Goal: Transaction & Acquisition: Register for event/course

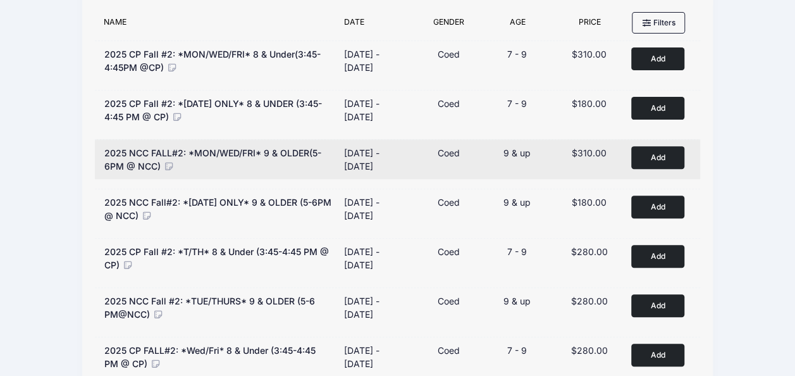
scroll to position [167, 0]
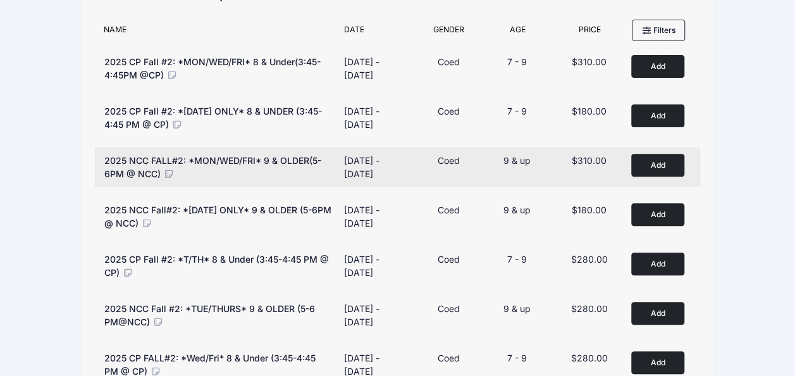
click at [657, 161] on button "Add to Cart" at bounding box center [657, 165] width 53 height 22
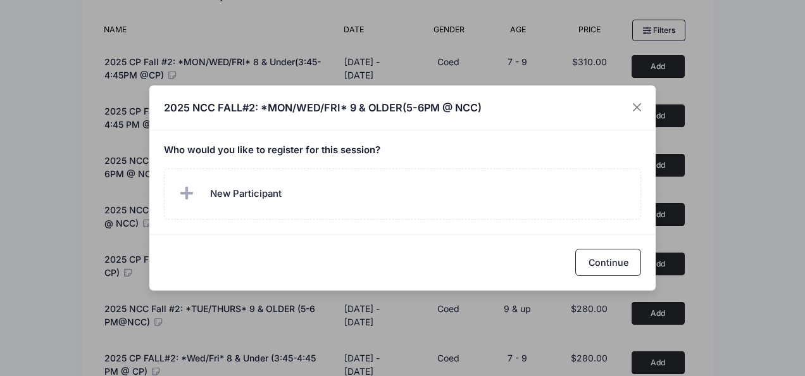
click at [302, 150] on h5 "Who would you like to register for this session?" at bounding box center [403, 150] width 478 height 11
click at [386, 148] on h5 "Who would you like to register for this session?" at bounding box center [403, 150] width 478 height 11
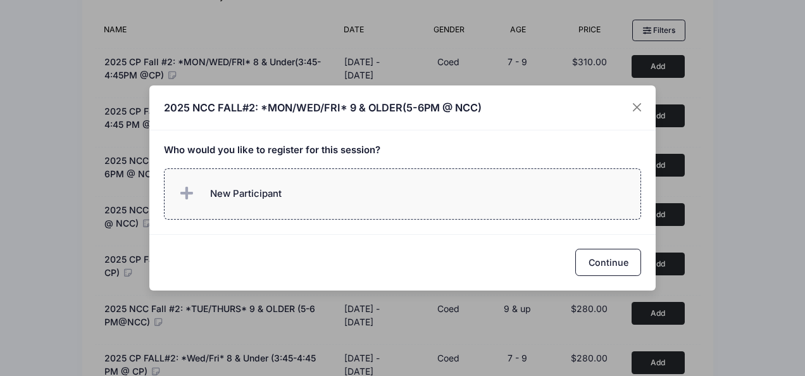
click at [299, 196] on label "New Participant" at bounding box center [403, 193] width 478 height 51
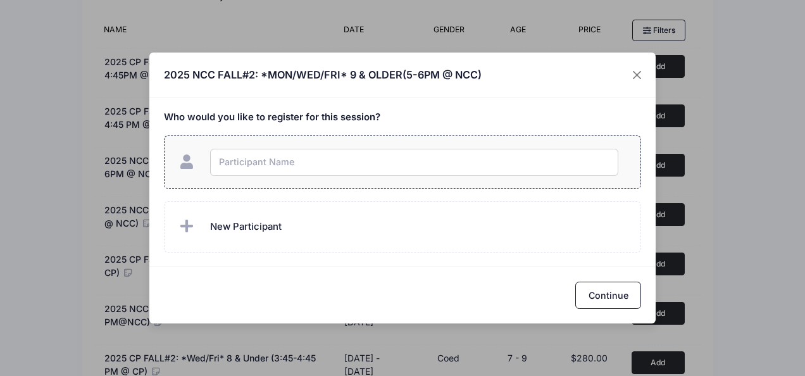
click at [299, 163] on input "text" at bounding box center [414, 162] width 408 height 27
type input "Derek Chen"
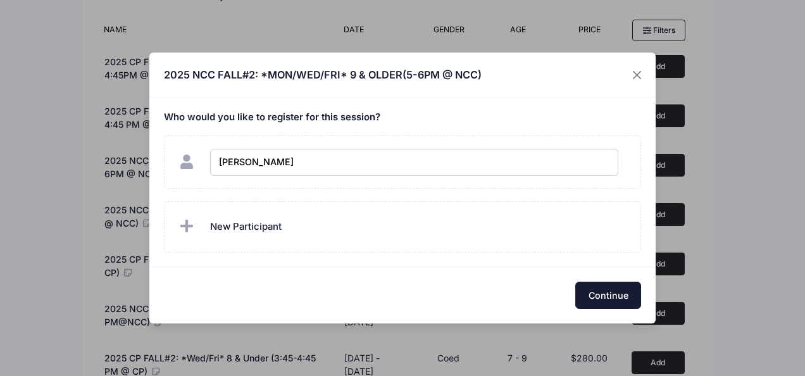
checkbox input "true"
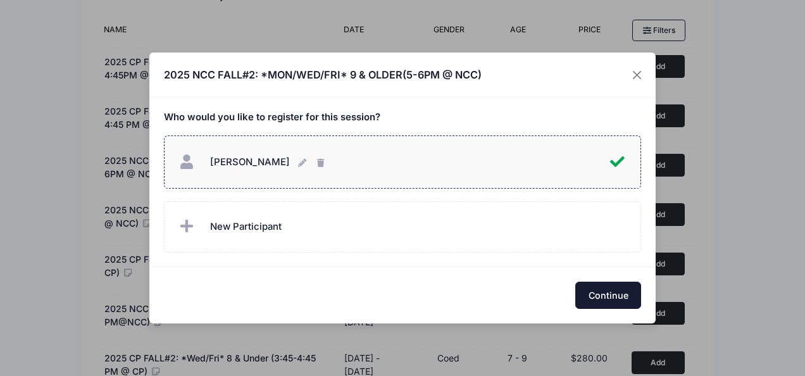
click at [605, 291] on button "Continue" at bounding box center [608, 294] width 66 height 27
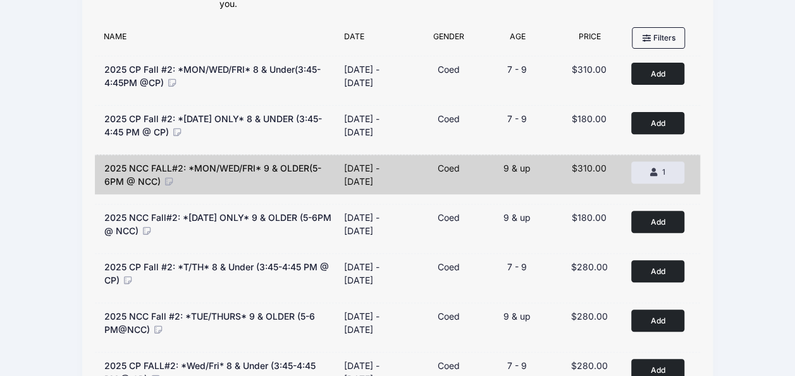
scroll to position [104, 0]
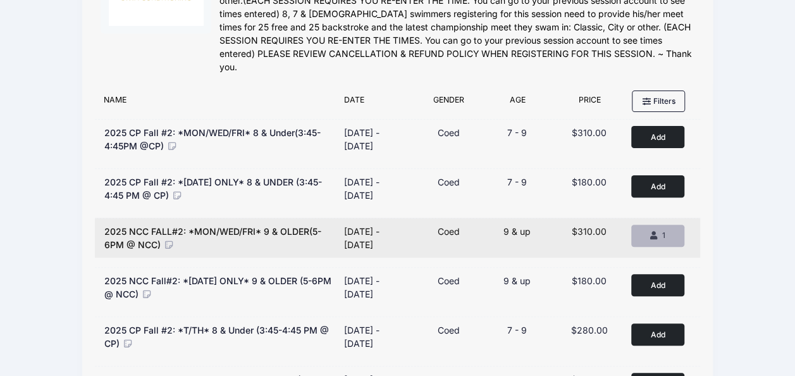
click at [658, 235] on div "1" at bounding box center [658, 235] width 32 height 11
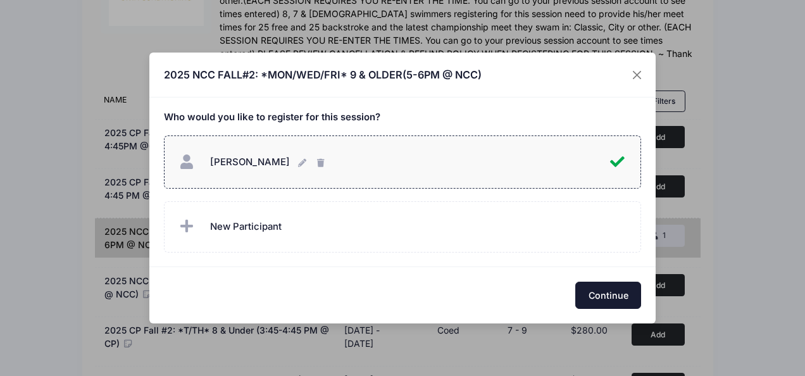
click at [610, 288] on button "Continue" at bounding box center [608, 294] width 66 height 27
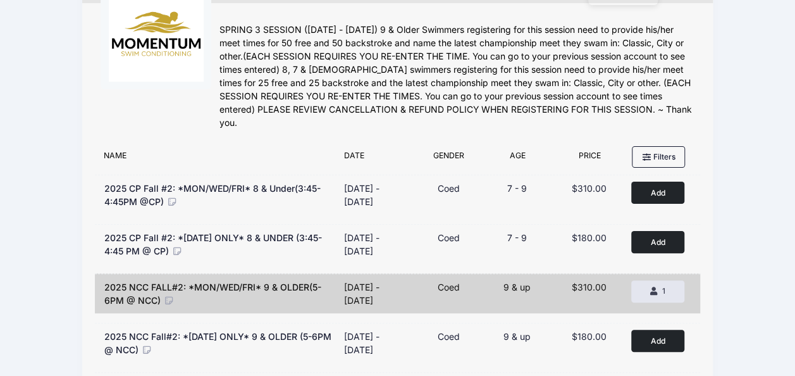
scroll to position [0, 0]
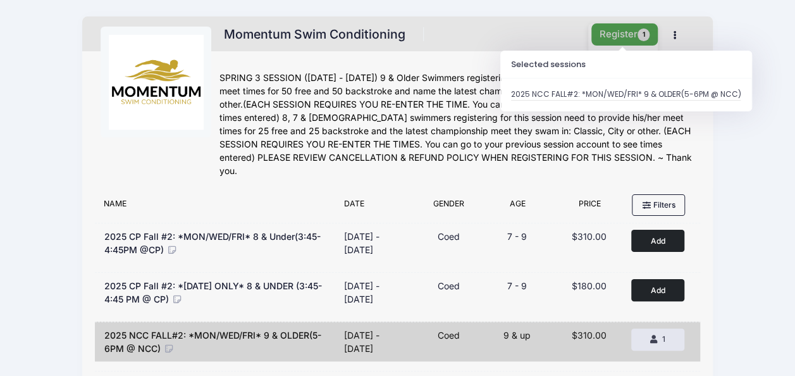
click at [619, 35] on button "Register 1" at bounding box center [624, 34] width 67 height 22
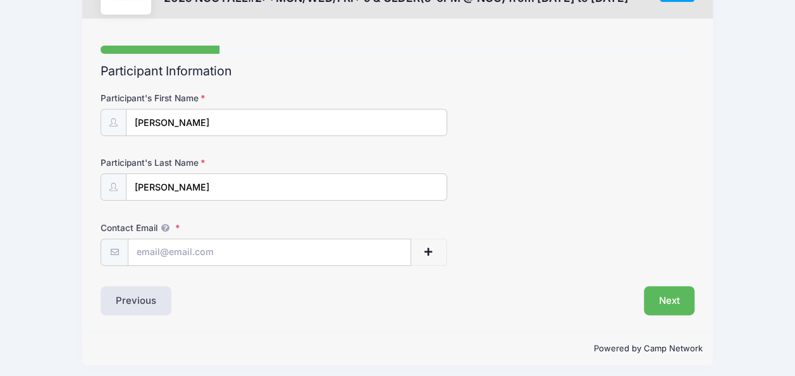
scroll to position [65, 0]
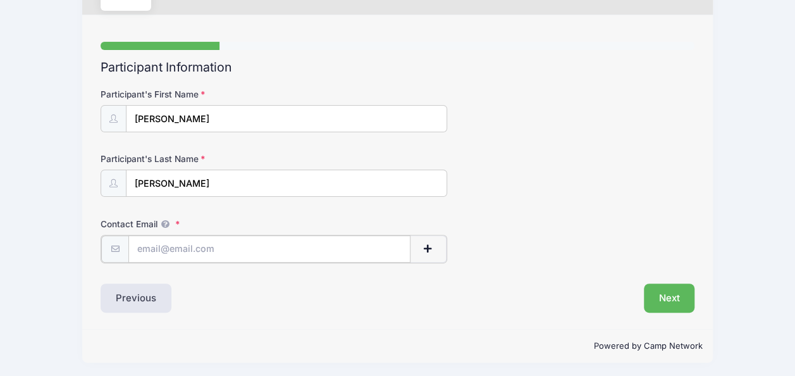
click at [280, 244] on input "Contact Email" at bounding box center [269, 248] width 282 height 27
type input "[EMAIL_ADDRESS][DOMAIN_NAME]"
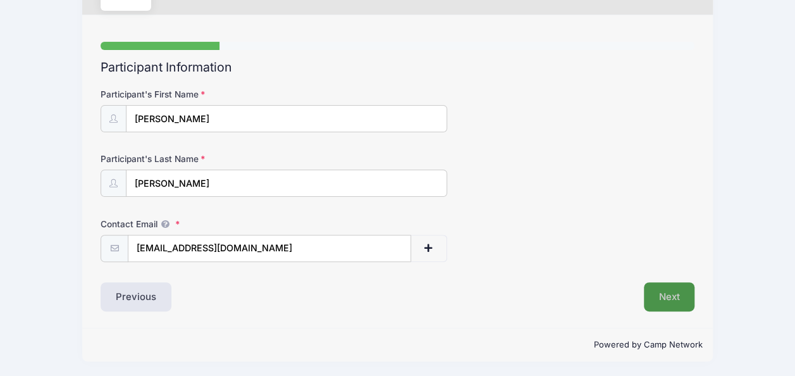
click at [670, 292] on button "Next" at bounding box center [669, 296] width 51 height 29
click at [674, 295] on button "Next" at bounding box center [669, 296] width 51 height 29
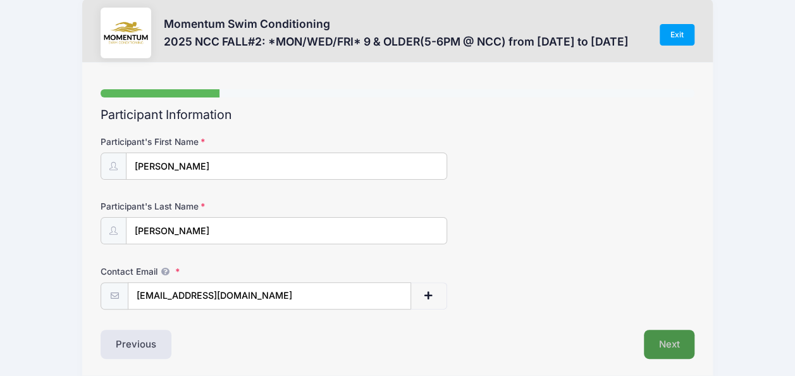
scroll to position [0, 0]
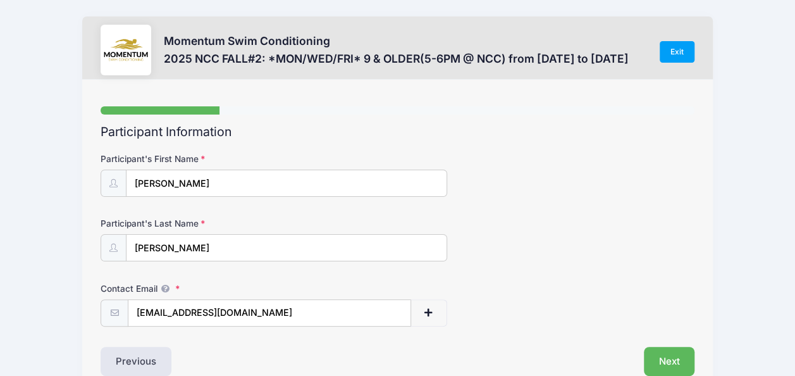
click at [258, 136] on h2 "Participant Information" at bounding box center [398, 132] width 594 height 15
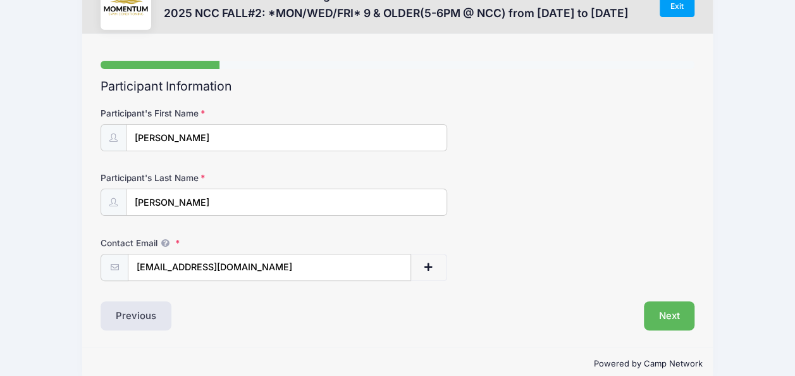
scroll to position [65, 0]
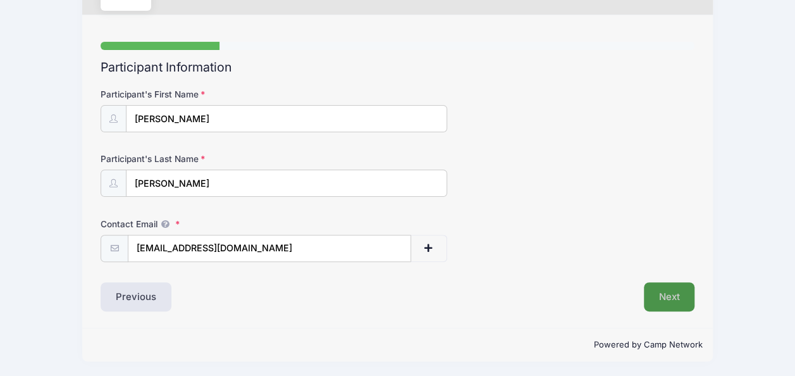
click at [688, 294] on button "Next" at bounding box center [669, 296] width 51 height 29
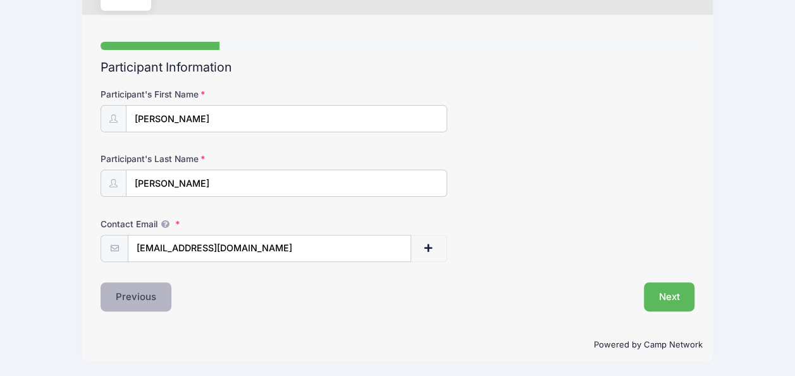
click at [125, 300] on button "Previous" at bounding box center [136, 296] width 71 height 29
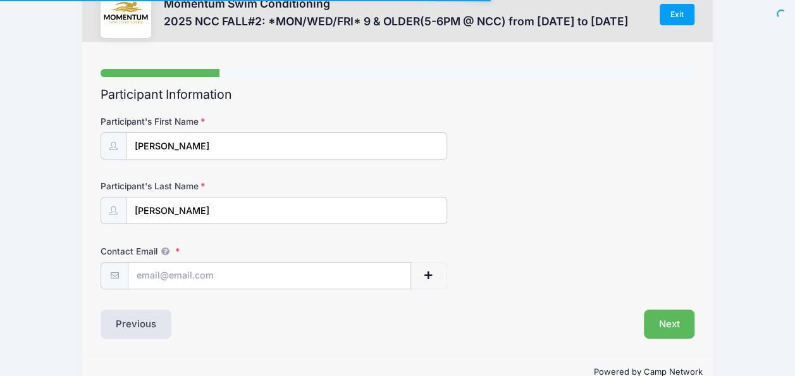
scroll to position [65, 0]
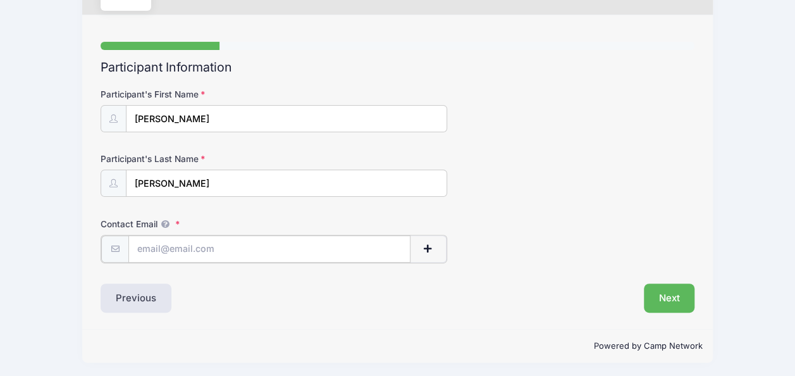
click at [303, 250] on input "Contact Email" at bounding box center [269, 248] width 282 height 27
type input "[EMAIL_ADDRESS][DOMAIN_NAME]"
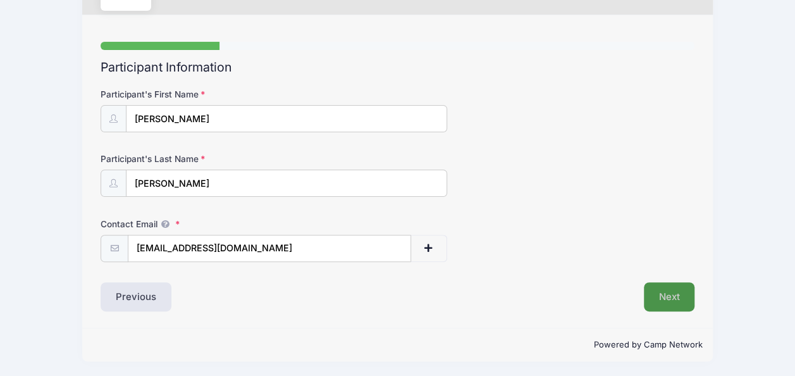
drag, startPoint x: 676, startPoint y: 293, endPoint x: 698, endPoint y: 297, distance: 22.6
click at [679, 293] on button "Next" at bounding box center [669, 296] width 51 height 29
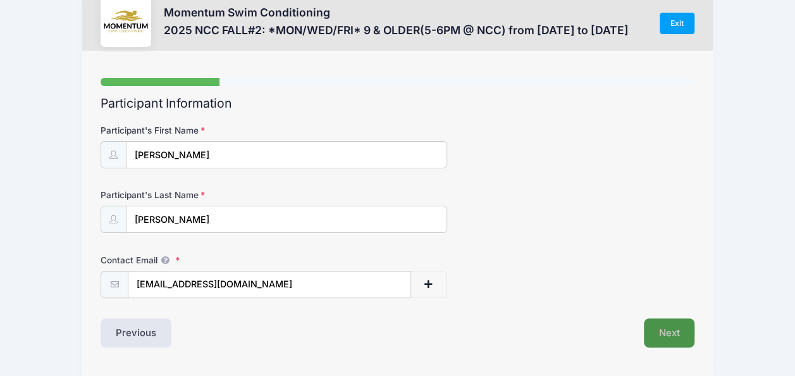
scroll to position [0, 0]
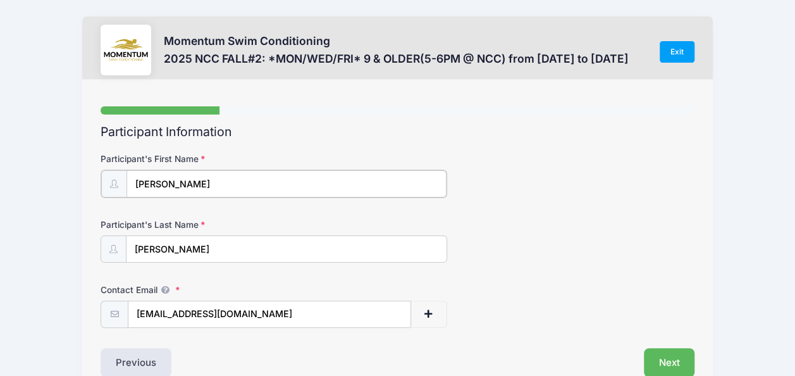
click at [194, 192] on input "[PERSON_NAME]" at bounding box center [286, 183] width 320 height 27
click at [509, 223] on div "Participant's Last Name Chen" at bounding box center [398, 239] width 594 height 44
click at [297, 245] on input "[PERSON_NAME]" at bounding box center [286, 248] width 320 height 27
click at [519, 264] on form "Participant's First Name Derek Participant's Last Name Chen Contact Email liu_y…" at bounding box center [398, 239] width 594 height 174
click at [250, 244] on input "[PERSON_NAME]" at bounding box center [286, 248] width 320 height 27
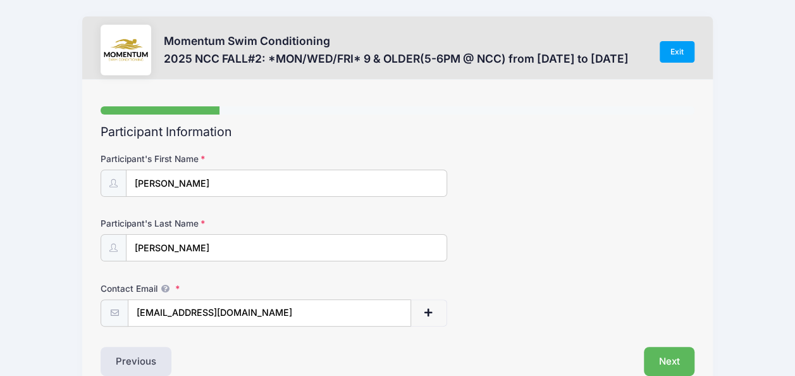
click at [554, 298] on div "Contact Email liu_yushu@hotmail.com" at bounding box center [398, 304] width 594 height 44
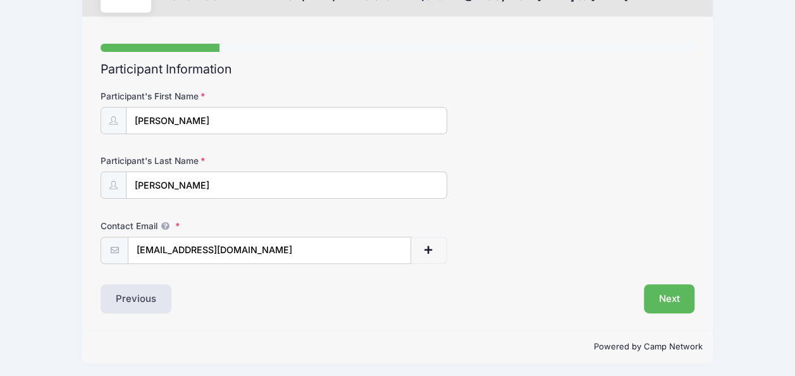
scroll to position [65, 0]
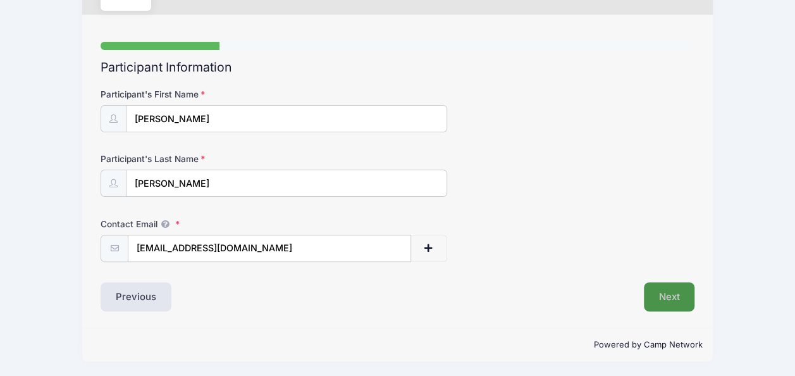
click at [670, 297] on button "Next" at bounding box center [669, 296] width 51 height 29
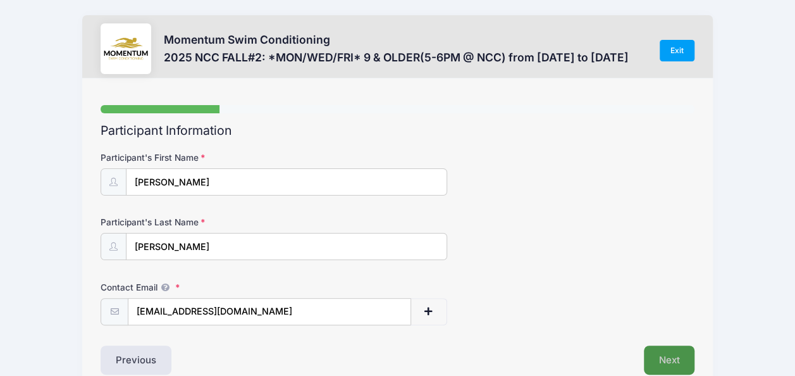
scroll to position [0, 0]
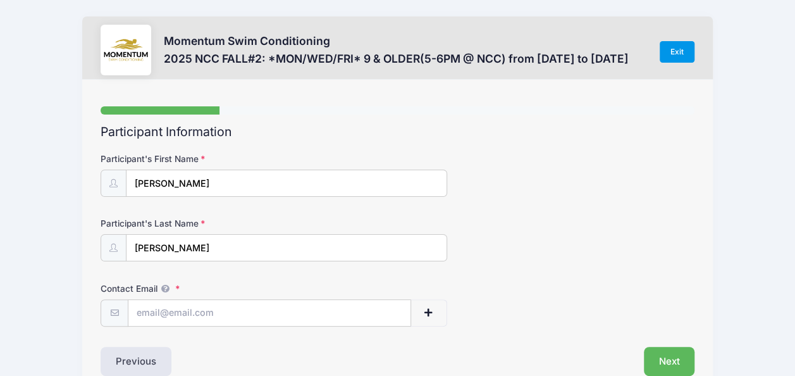
click at [686, 51] on link "Exit" at bounding box center [677, 52] width 35 height 22
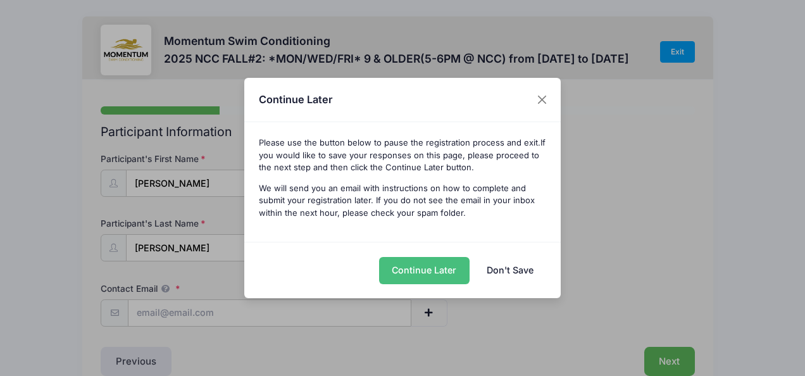
click at [402, 279] on button "Continue Later" at bounding box center [424, 270] width 90 height 27
click at [418, 269] on button "Continue Later" at bounding box center [424, 270] width 90 height 27
click at [419, 266] on button "Continue Later" at bounding box center [424, 270] width 90 height 27
click at [433, 268] on button "Continue Later" at bounding box center [424, 270] width 90 height 27
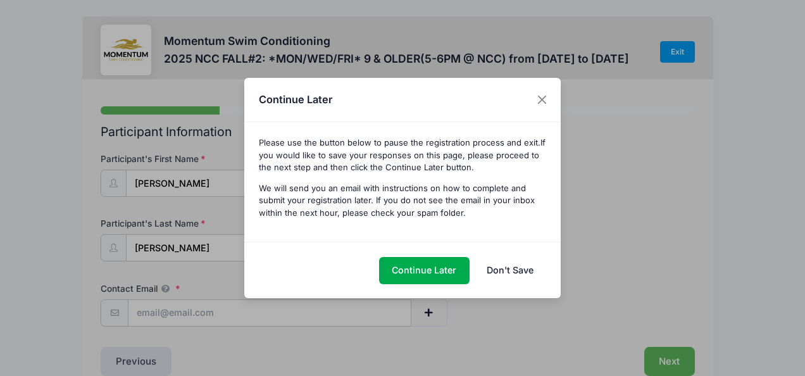
click at [524, 270] on link "Don't Save" at bounding box center [509, 270] width 73 height 27
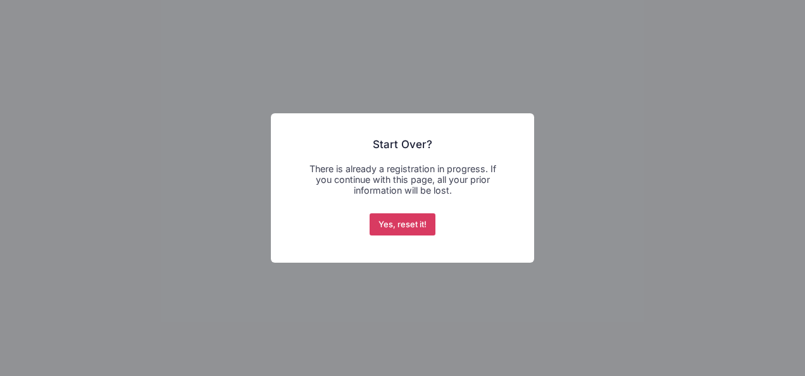
click at [412, 228] on button "Yes, reset it!" at bounding box center [402, 224] width 66 height 23
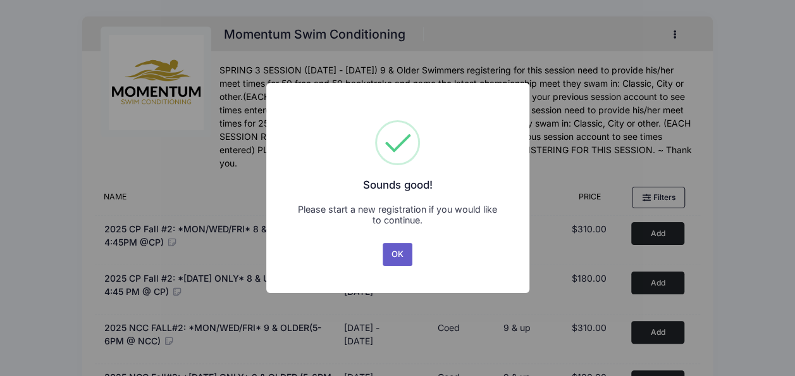
click at [392, 257] on button "OK" at bounding box center [398, 254] width 30 height 23
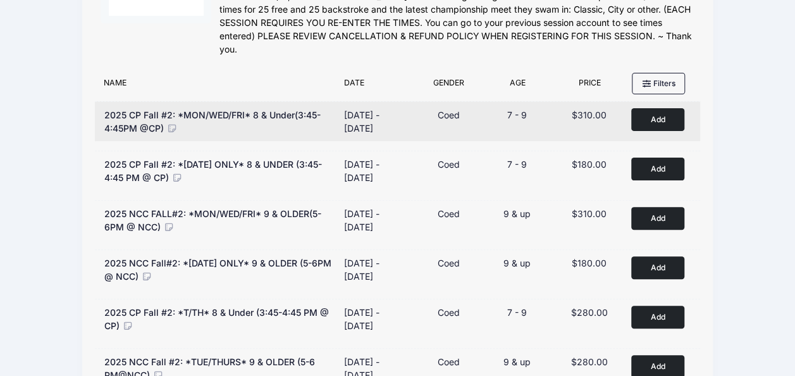
scroll to position [253, 0]
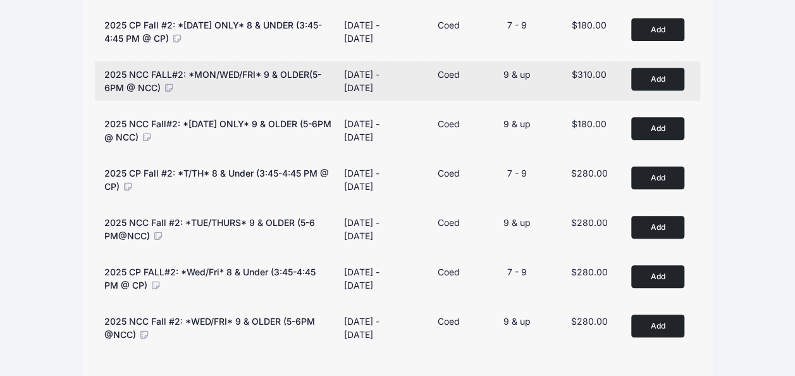
click at [657, 80] on button "Add to Cart" at bounding box center [657, 79] width 53 height 22
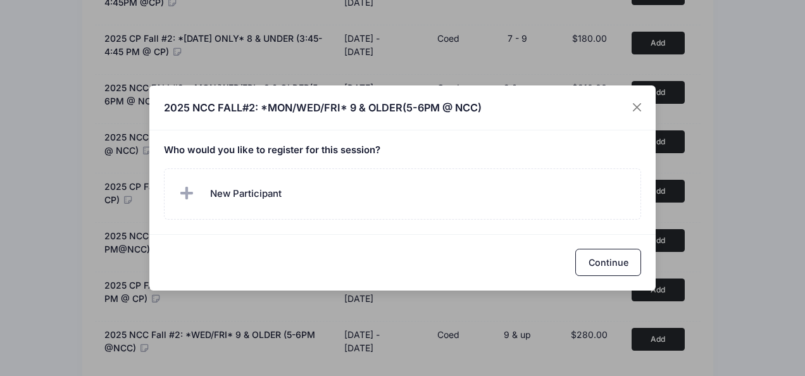
click at [376, 150] on h5 "Who would you like to register for this session?" at bounding box center [403, 150] width 478 height 11
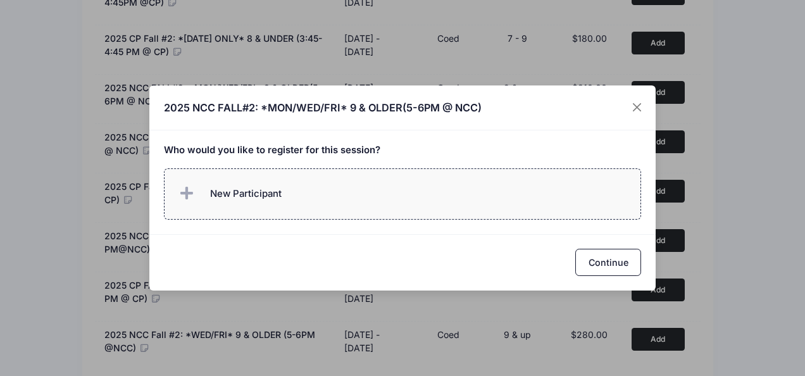
click at [316, 191] on label "New Participant" at bounding box center [403, 193] width 478 height 51
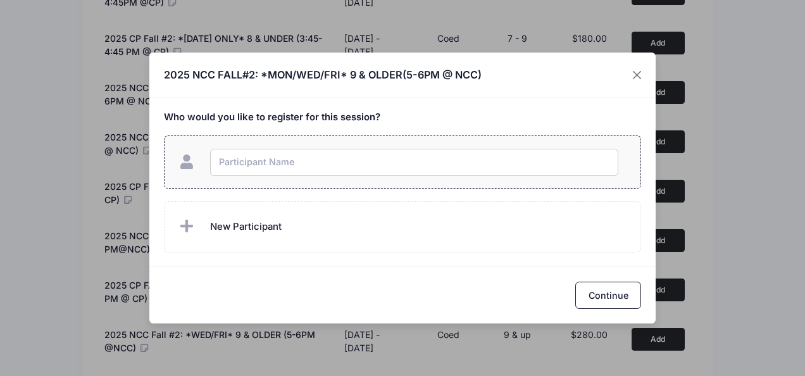
click at [320, 162] on input "text" at bounding box center [414, 162] width 408 height 27
type input "[PERSON_NAME]"
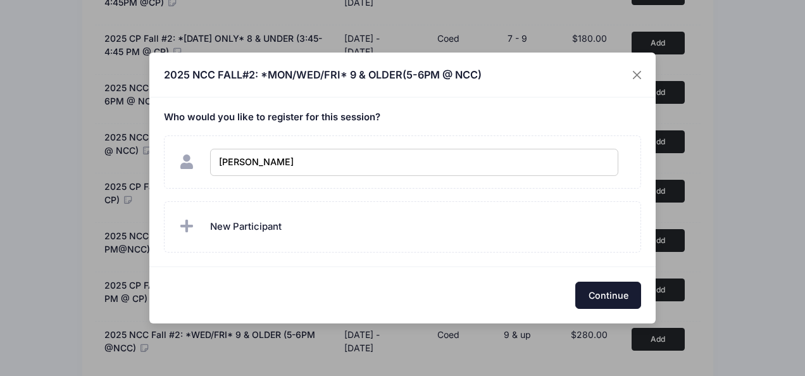
checkbox input "true"
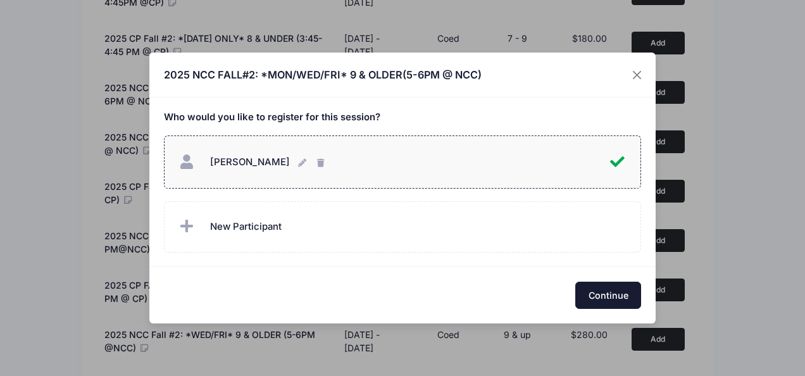
click at [602, 293] on button "Continue" at bounding box center [608, 294] width 66 height 27
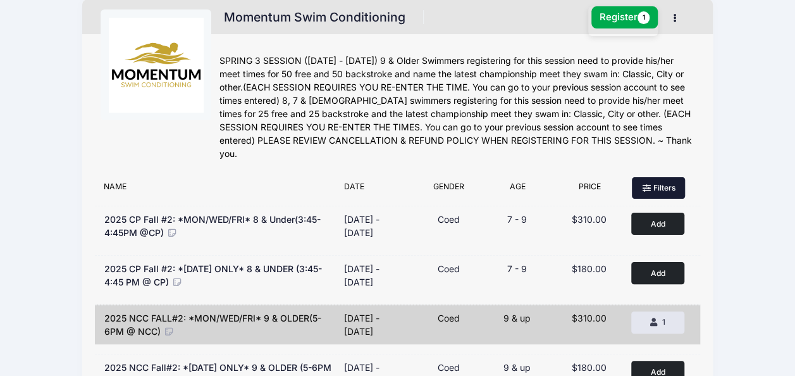
scroll to position [0, 0]
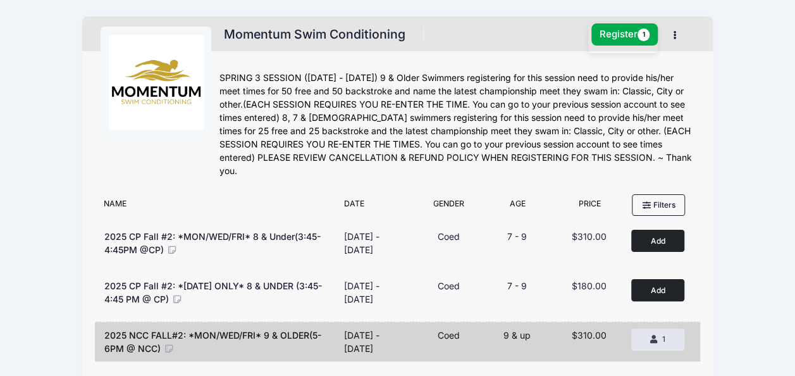
click at [674, 35] on icon "button" at bounding box center [679, 35] width 10 height 0
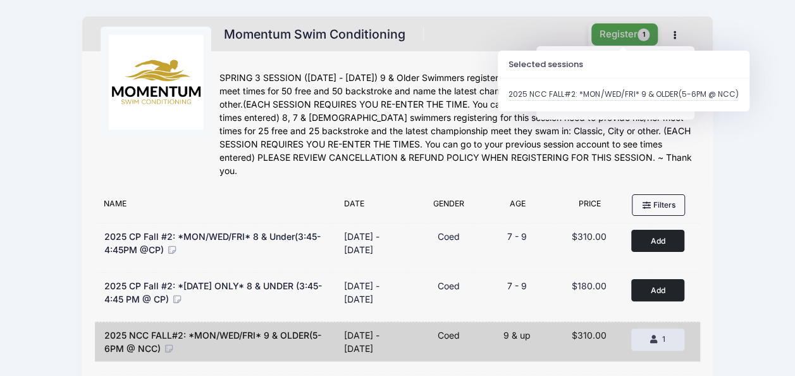
click at [622, 38] on button "Register 1" at bounding box center [624, 34] width 67 height 22
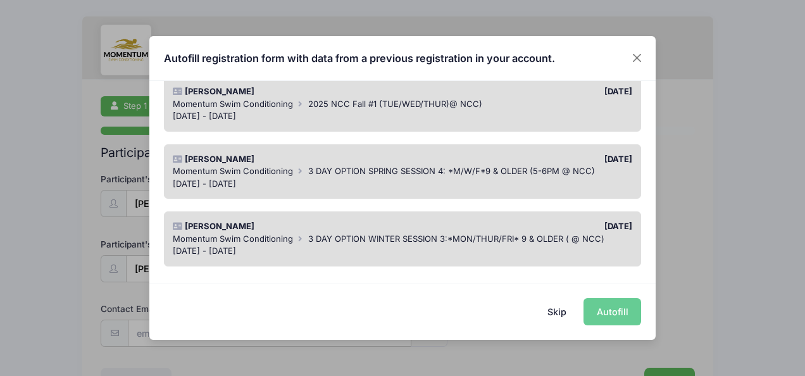
scroll to position [126, 0]
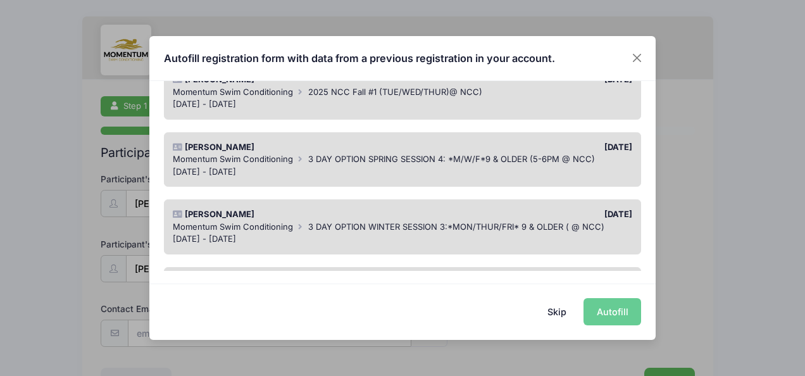
click at [606, 310] on div "Skip Autofill" at bounding box center [402, 311] width 506 height 56
click at [617, 311] on div "Skip Autofill" at bounding box center [402, 311] width 506 height 56
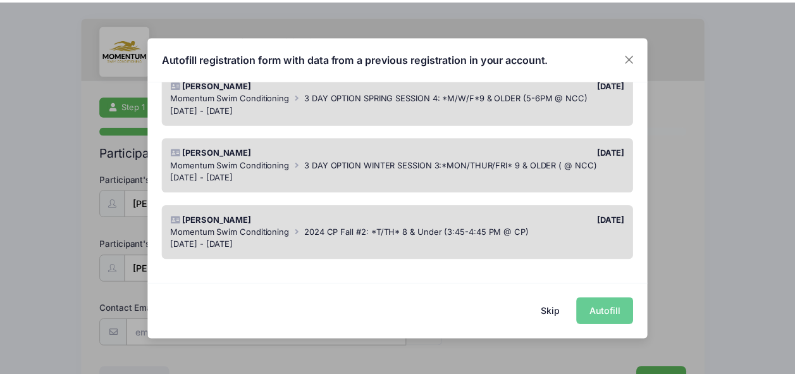
scroll to position [190, 0]
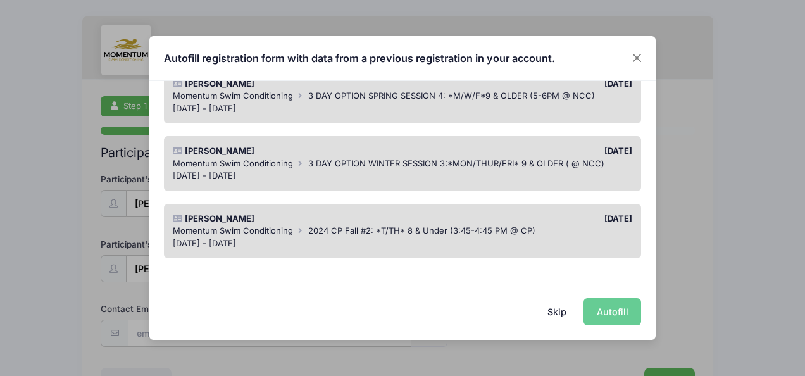
click at [614, 312] on div "Skip Autofill" at bounding box center [402, 311] width 506 height 56
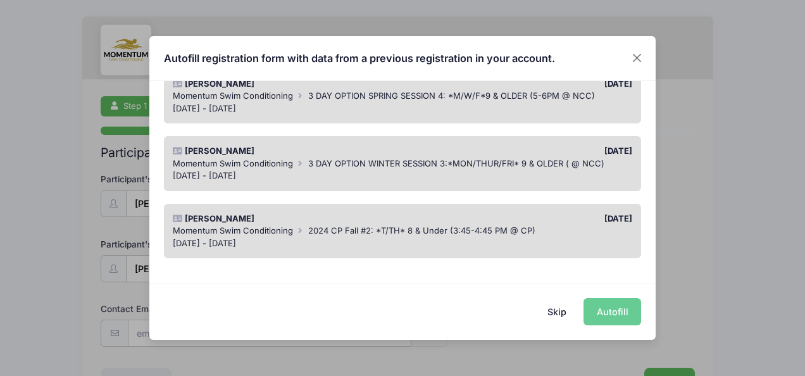
click at [614, 312] on div "Skip Autofill" at bounding box center [402, 311] width 506 height 56
click at [305, 309] on div "Skip Autofill" at bounding box center [402, 311] width 506 height 56
click at [560, 312] on button "Skip" at bounding box center [556, 311] width 45 height 27
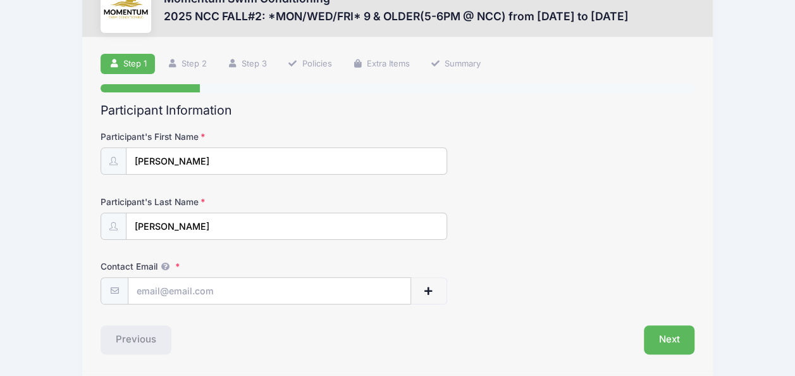
scroll to position [85, 0]
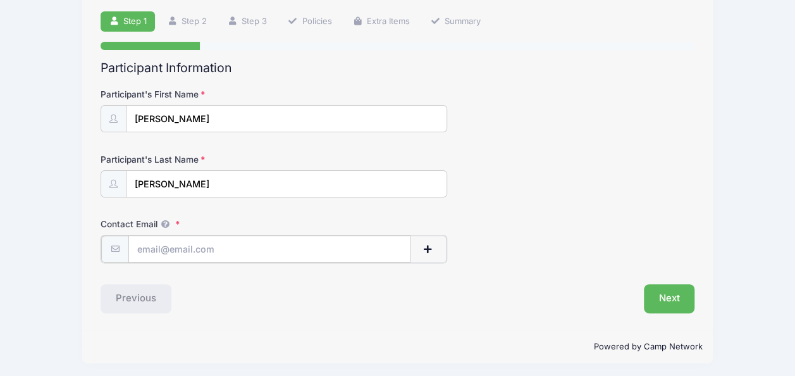
click at [359, 243] on input "Contact Email" at bounding box center [269, 248] width 282 height 27
type input "[EMAIL_ADDRESS][DOMAIN_NAME]"
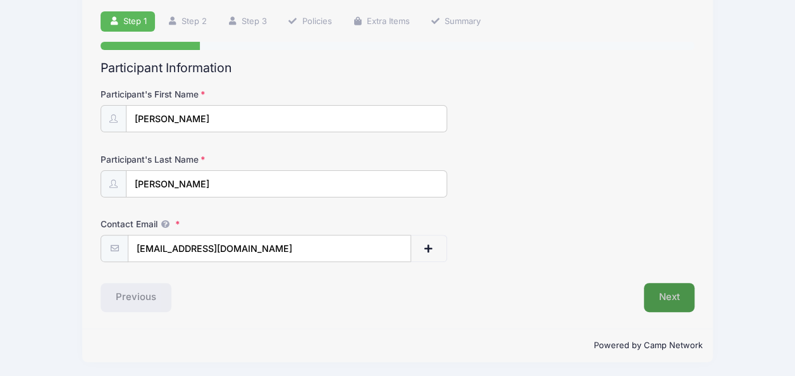
click at [661, 291] on button "Next" at bounding box center [669, 297] width 51 height 29
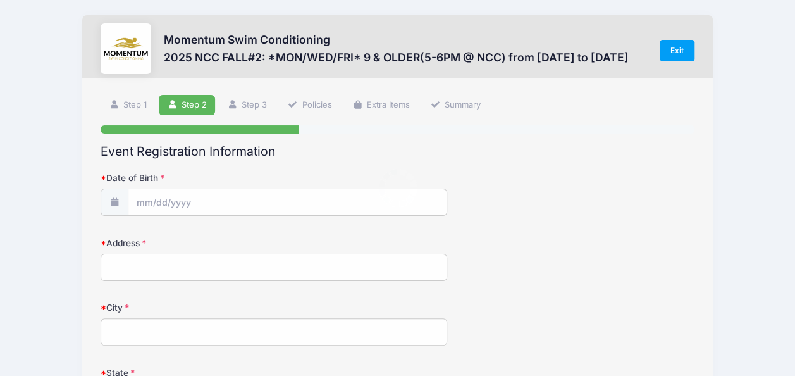
scroll to position [0, 0]
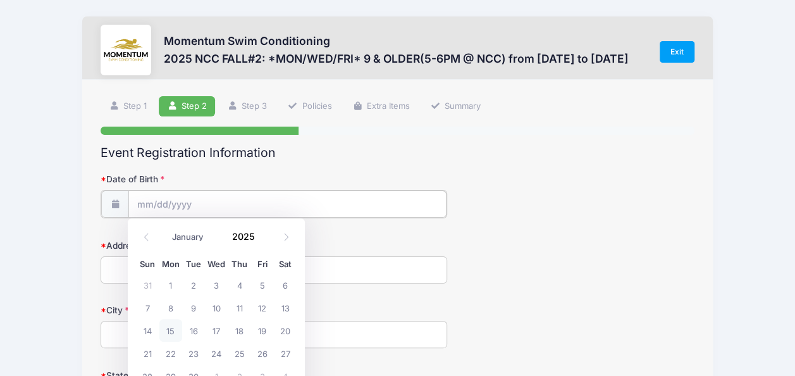
click at [286, 199] on input "Date of Birth" at bounding box center [287, 203] width 318 height 27
click at [151, 202] on input "Date of Birth" at bounding box center [287, 203] width 318 height 27
click at [149, 241] on span at bounding box center [146, 237] width 21 height 22
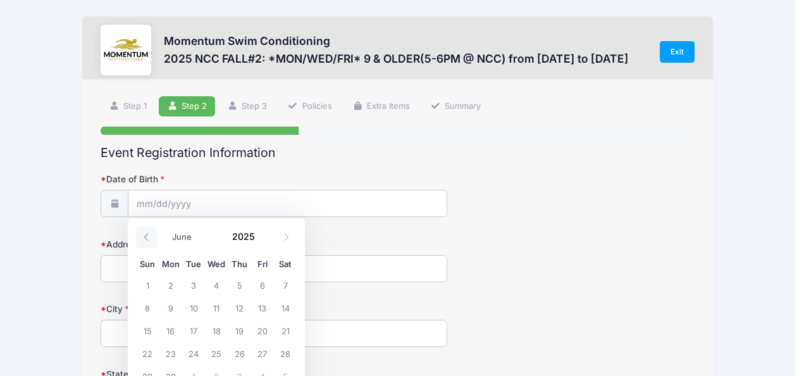
click at [149, 241] on span at bounding box center [146, 237] width 21 height 22
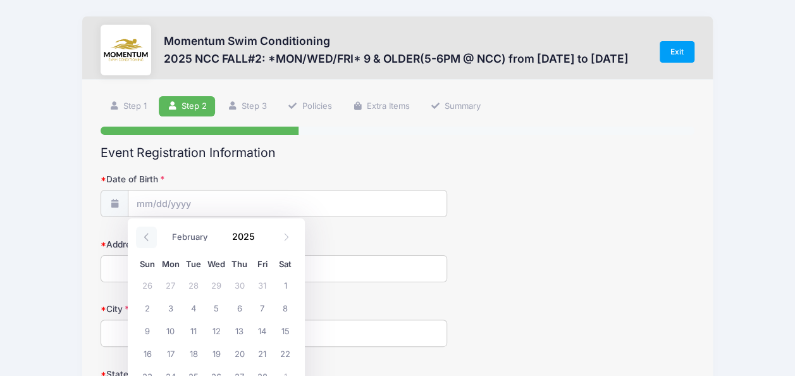
select select "0"
click at [149, 241] on span at bounding box center [146, 237] width 21 height 22
type input "2024"
click at [149, 241] on span at bounding box center [146, 237] width 21 height 22
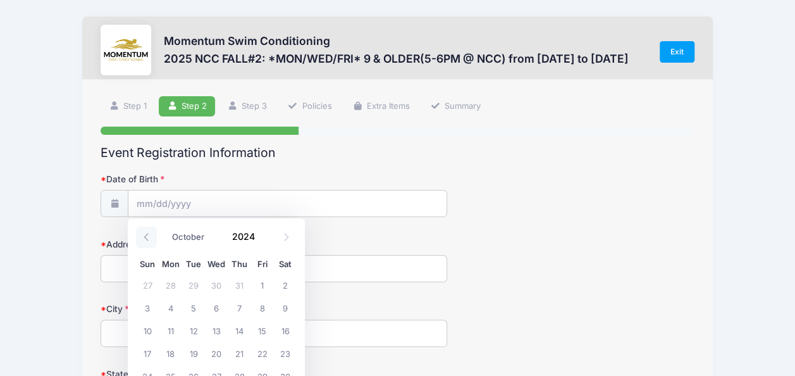
click at [149, 241] on span at bounding box center [146, 237] width 21 height 22
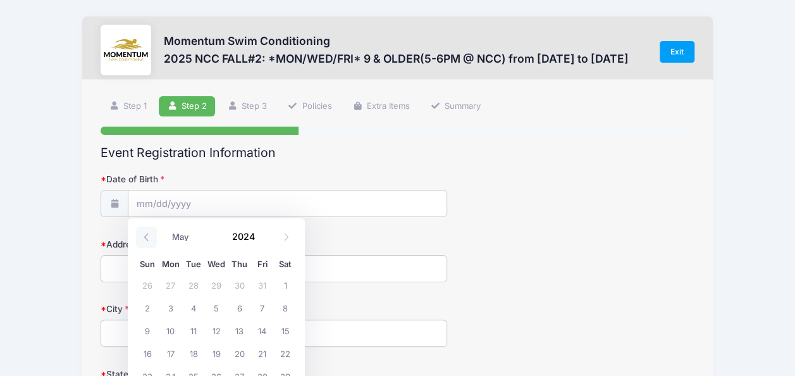
click at [149, 241] on span at bounding box center [146, 237] width 21 height 22
select select "0"
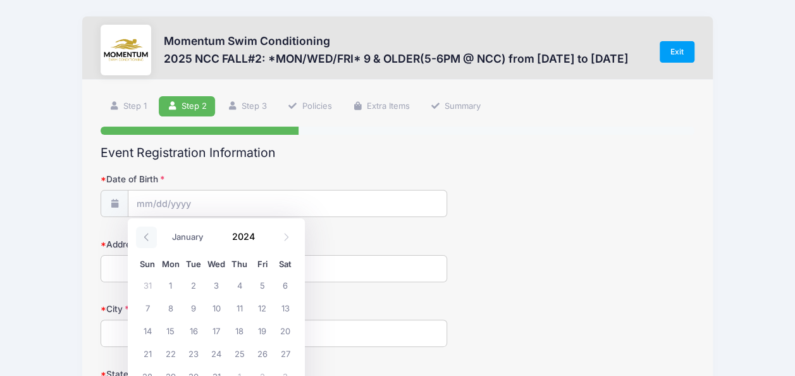
click at [149, 241] on span at bounding box center [146, 237] width 21 height 22
type input "2023"
click at [149, 241] on span at bounding box center [146, 237] width 21 height 22
drag, startPoint x: 149, startPoint y: 241, endPoint x: 151, endPoint y: 201, distance: 40.5
click at [151, 201] on input "Date of Birth" at bounding box center [287, 203] width 318 height 27
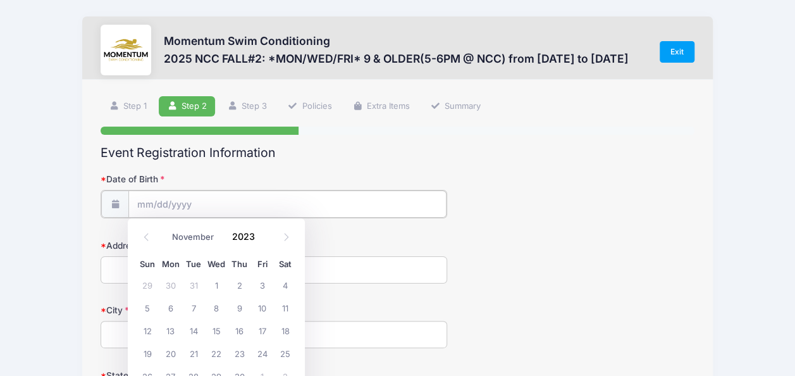
click at [151, 201] on input "Date of Birth" at bounding box center [287, 203] width 318 height 27
click at [147, 235] on icon at bounding box center [146, 237] width 8 height 8
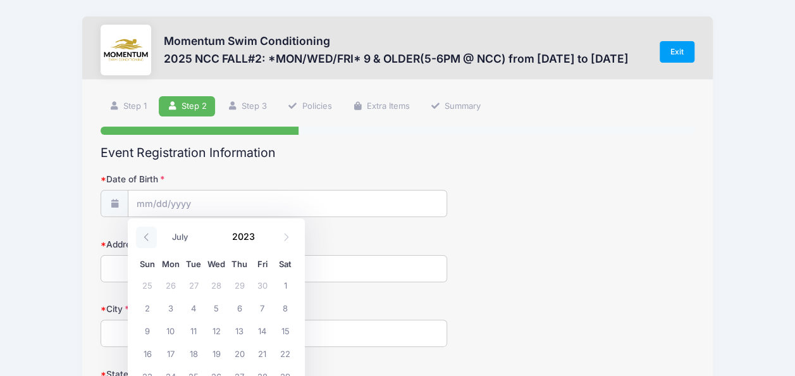
click at [147, 235] on icon at bounding box center [146, 237] width 8 height 8
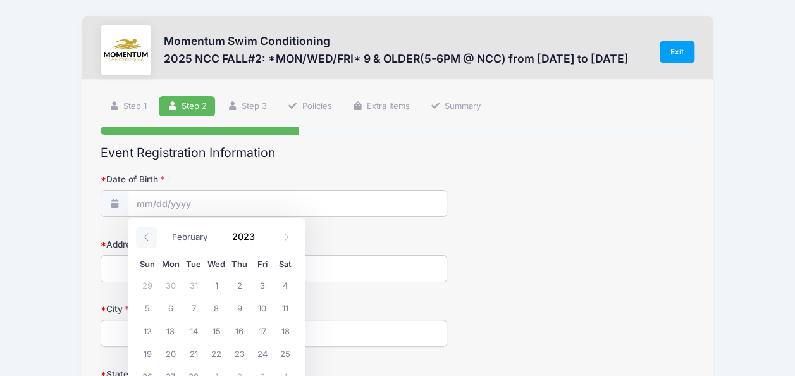
click at [147, 235] on icon at bounding box center [146, 237] width 8 height 8
select select "0"
click at [147, 235] on icon at bounding box center [146, 237] width 8 height 8
type input "2022"
click at [147, 235] on icon at bounding box center [146, 237] width 8 height 8
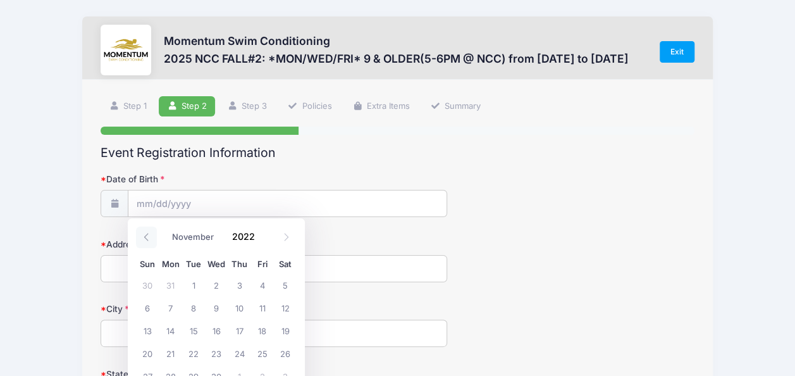
click at [147, 235] on icon at bounding box center [146, 237] width 8 height 8
select select "9"
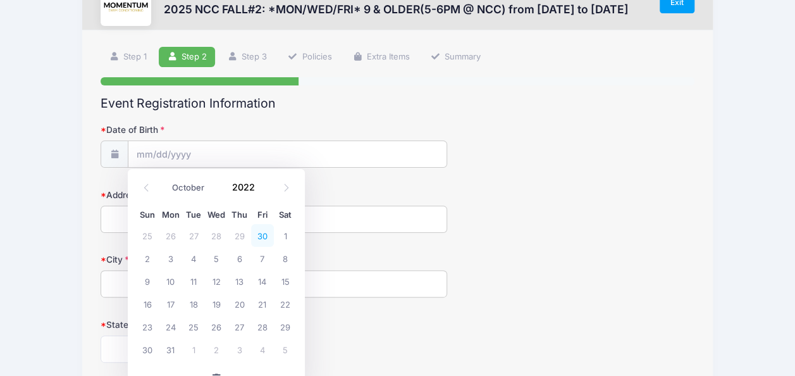
scroll to position [63, 0]
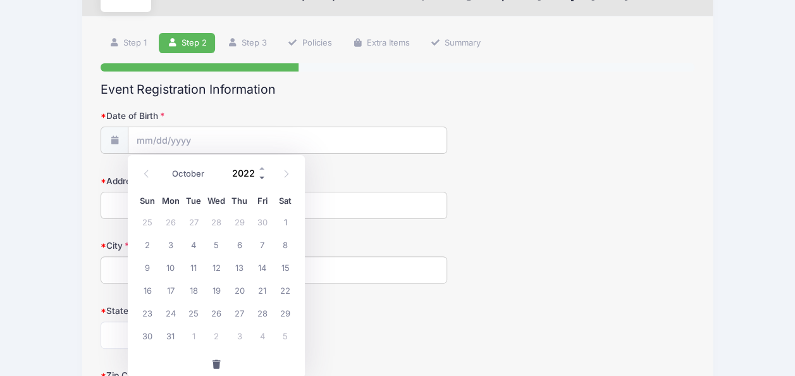
click at [262, 178] on span at bounding box center [262, 177] width 9 height 9
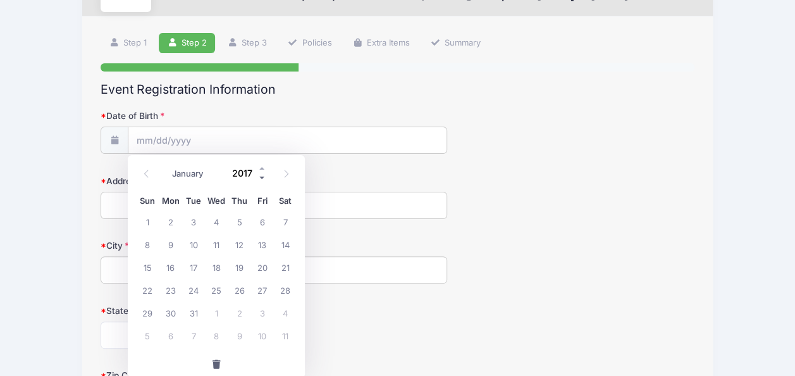
click at [262, 178] on span at bounding box center [262, 177] width 9 height 9
type input "2014"
click at [280, 288] on span "25" at bounding box center [285, 289] width 23 height 23
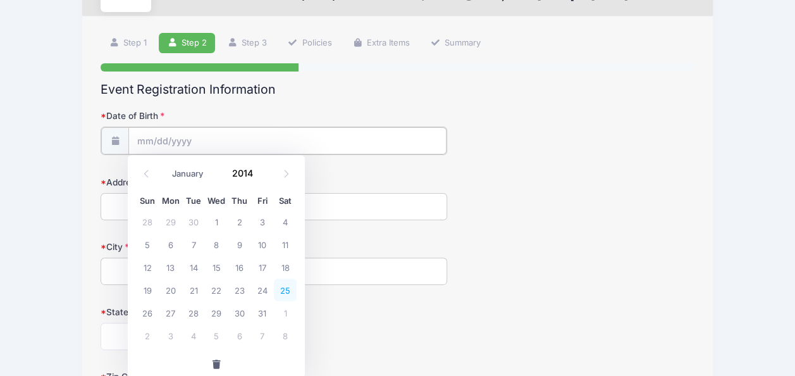
type input "10/25/2014"
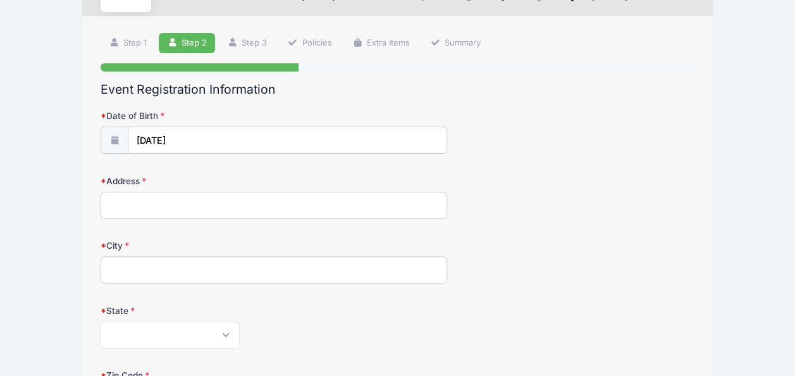
click at [159, 207] on input "Address" at bounding box center [274, 205] width 347 height 27
type input "805 s Loomis"
type input "Naperville"
select select "PA"
type input "60540"
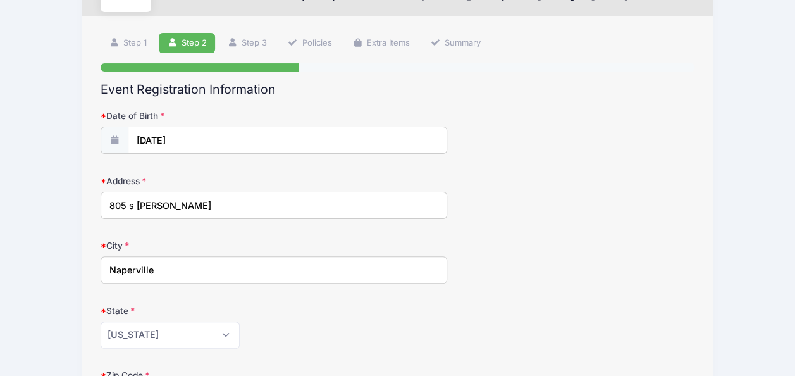
scroll to position [190, 0]
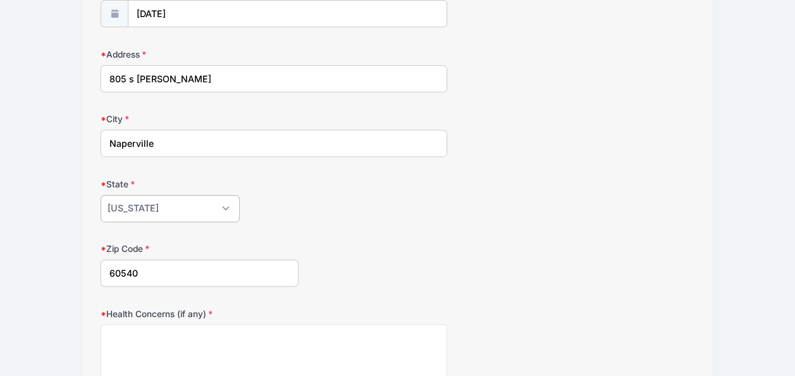
click at [197, 201] on select "Alabama Alaska American Samoa Arizona Arkansas Armed Forces Africa Armed Forces…" at bounding box center [170, 208] width 139 height 27
select select "IL"
click at [101, 195] on select "Alabama Alaska American Samoa Arizona Arkansas Armed Forces Africa Armed Forces…" at bounding box center [170, 208] width 139 height 27
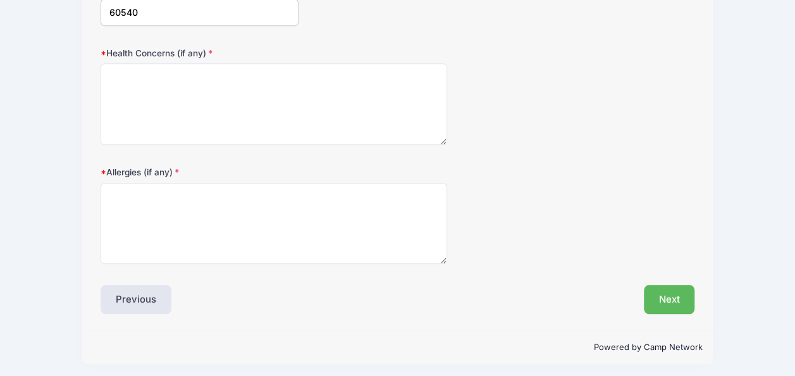
scroll to position [451, 0]
click at [663, 302] on button "Next" at bounding box center [669, 298] width 51 height 29
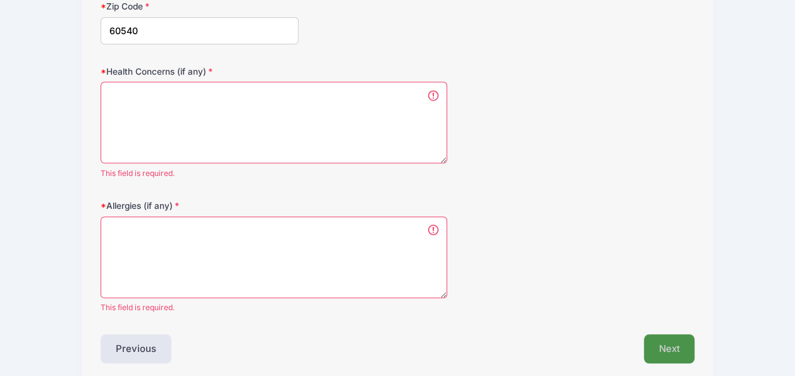
scroll to position [429, 0]
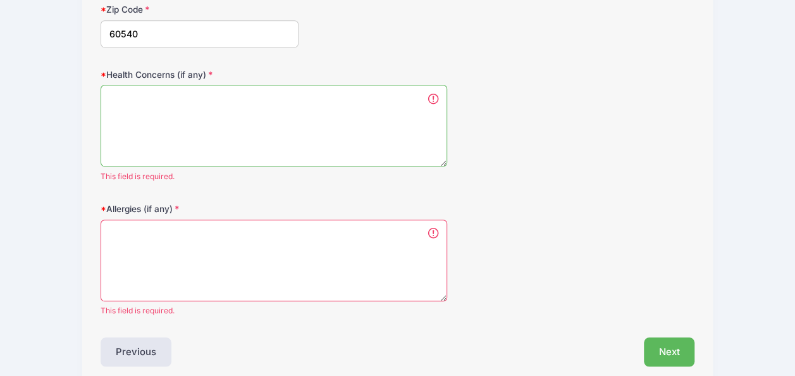
click at [304, 112] on textarea "Health Concerns (if any)" at bounding box center [274, 126] width 347 height 82
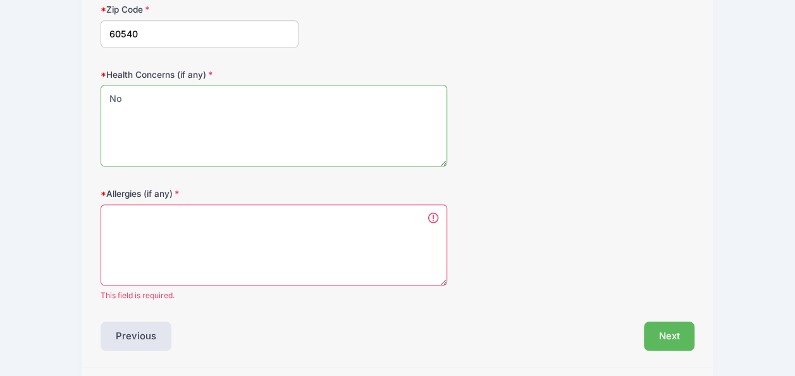
type textarea "No"
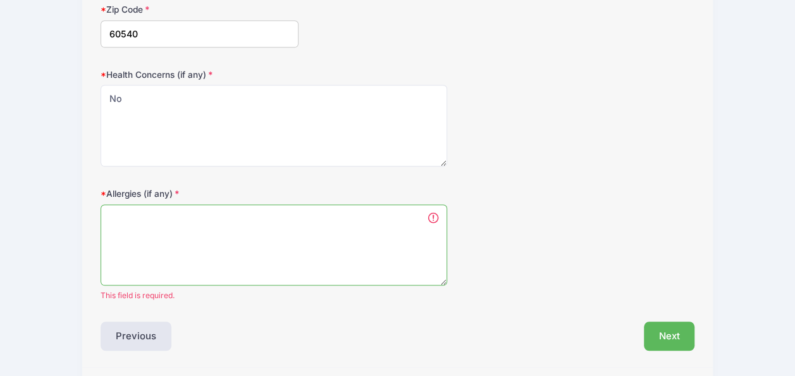
click at [268, 224] on textarea "Allergies (if any)" at bounding box center [274, 245] width 347 height 82
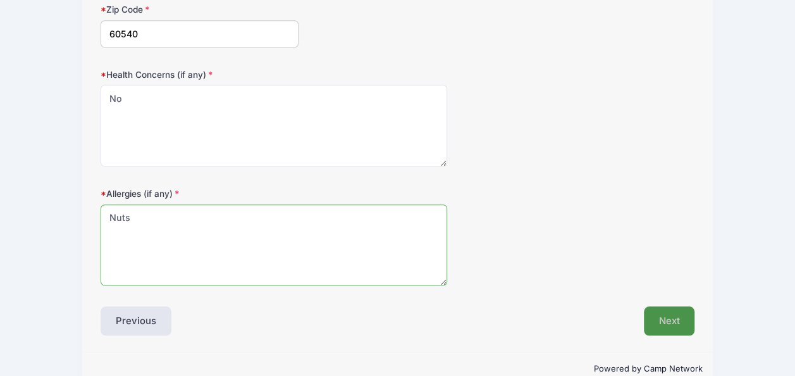
type textarea "Nuts"
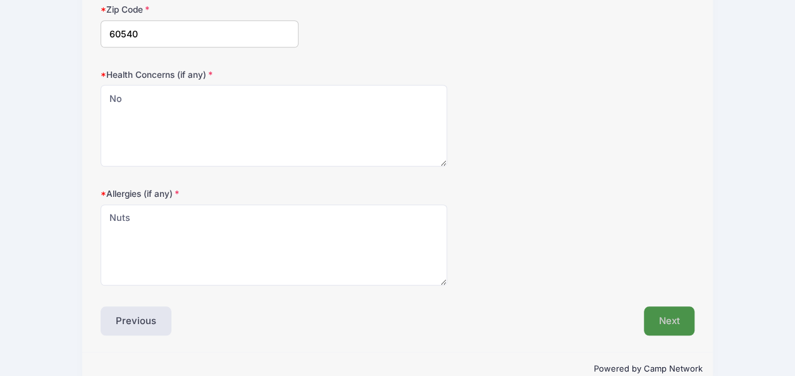
click at [659, 318] on button "Next" at bounding box center [669, 320] width 51 height 29
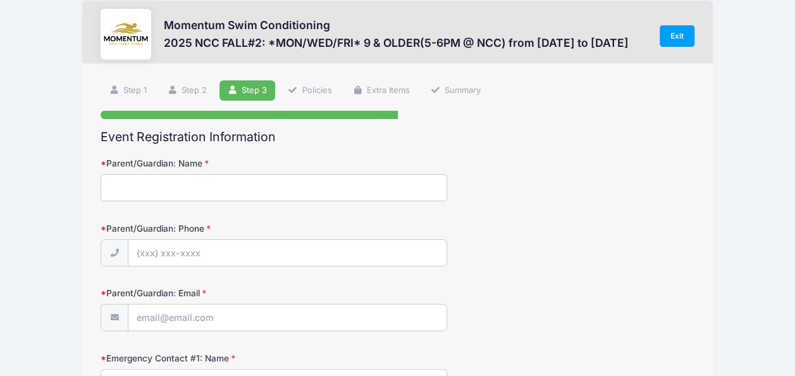
scroll to position [0, 0]
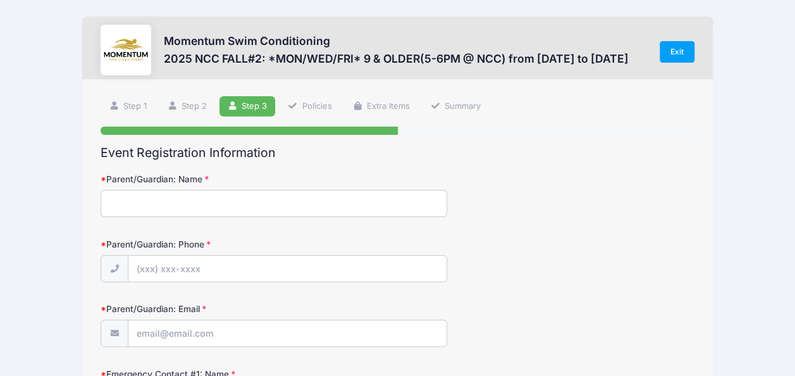
click at [210, 205] on input "Parent/Guardian: Name" at bounding box center [274, 203] width 347 height 27
type input "[PERSON_NAME]"
type input "liu_yushu@hotmail.com"
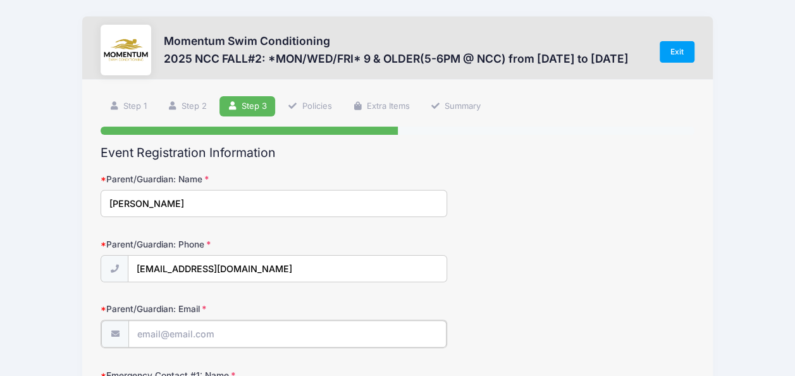
type input "liu_yushu@hotmail.com"
type input "[PERSON_NAME]"
type input "Shi Chen"
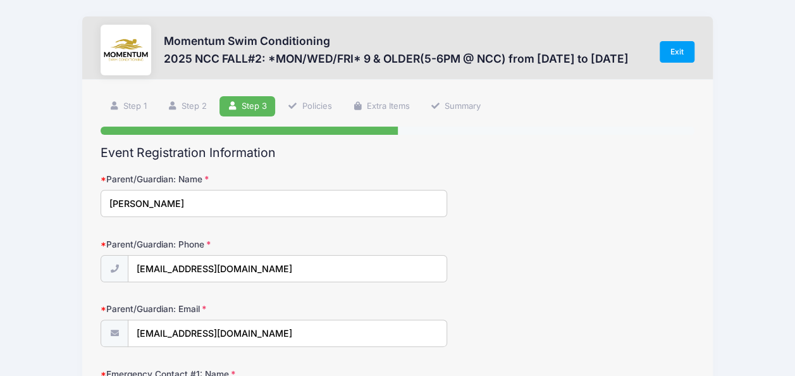
type input "(724) 493-4248"
type input "No"
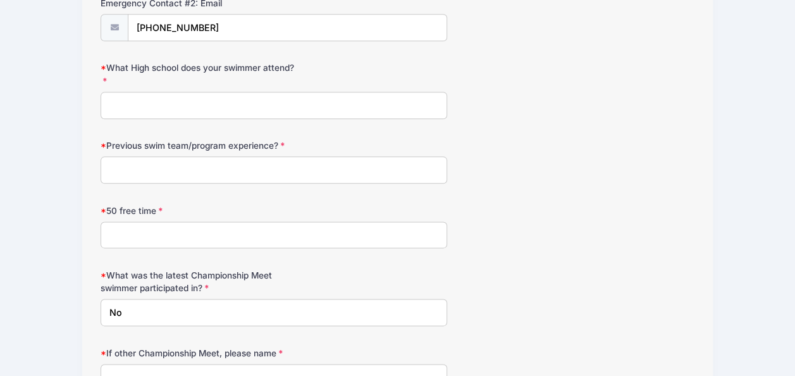
scroll to position [632, 0]
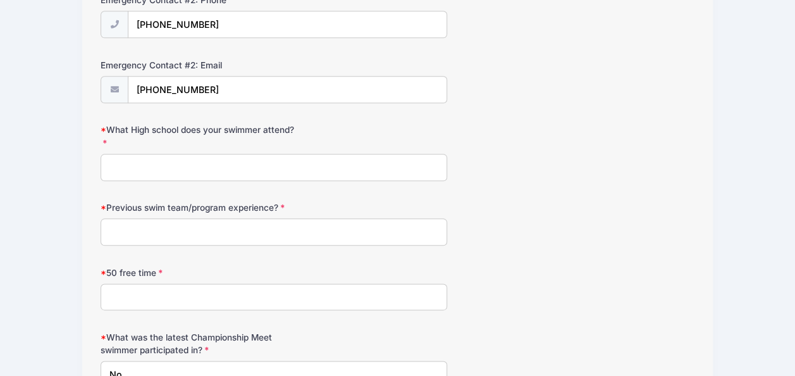
click at [278, 161] on input "What High school does your swimmer attend?" at bounding box center [274, 167] width 347 height 27
type input "Naperville Central High School"
click at [197, 218] on input "Previous swim team/program experience?" at bounding box center [274, 231] width 347 height 27
type input "No"
click at [241, 292] on input "50 free time" at bounding box center [274, 296] width 347 height 27
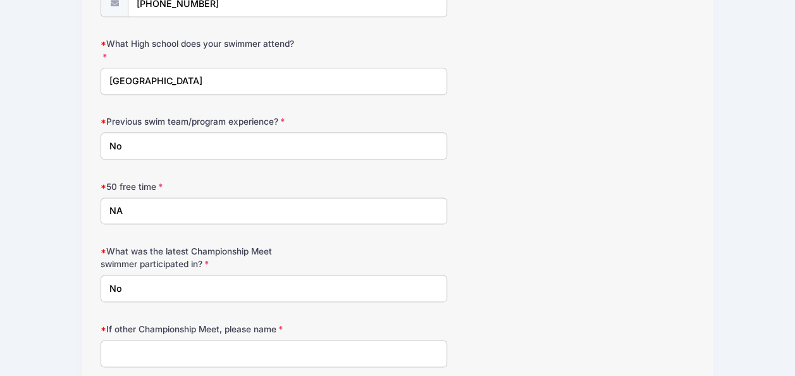
scroll to position [818, 0]
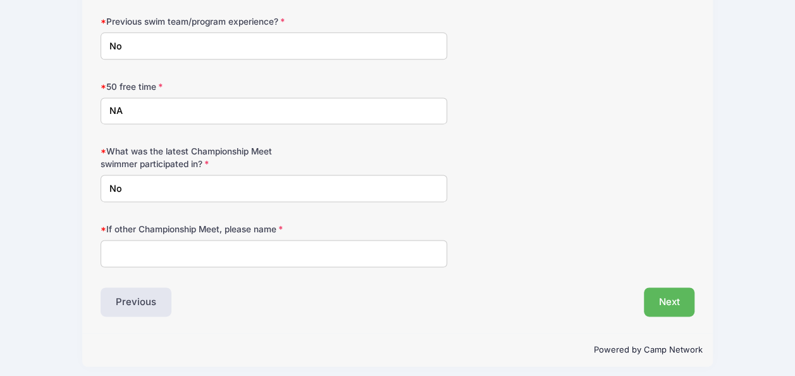
type input "NA"
click at [172, 248] on input "If other Championship Meet, please name" at bounding box center [274, 253] width 347 height 27
type input "NA"
click at [677, 297] on button "Next" at bounding box center [669, 301] width 51 height 29
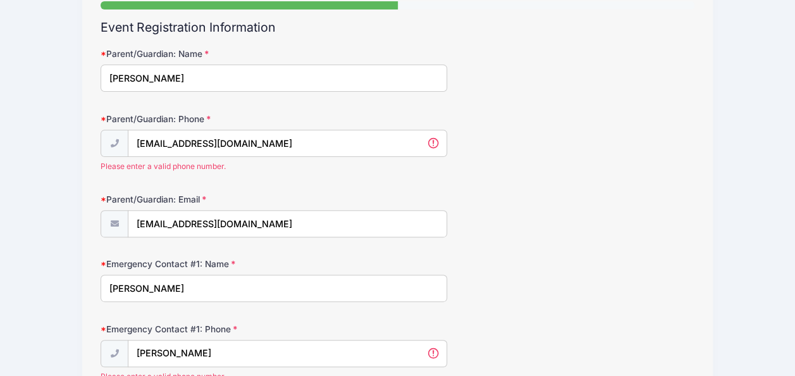
scroll to position [126, 0]
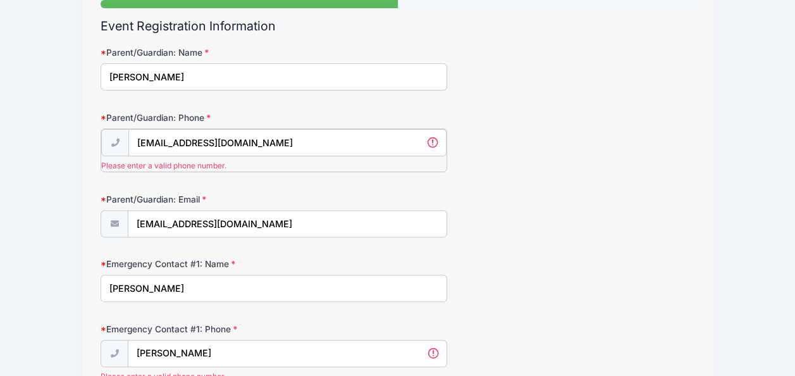
click at [249, 140] on input "liu_yushu@hotmail.com" at bounding box center [287, 142] width 318 height 27
drag, startPoint x: 249, startPoint y: 140, endPoint x: 129, endPoint y: 135, distance: 119.6
click at [129, 135] on input "liu_yushu@hotmail.com" at bounding box center [287, 142] width 318 height 27
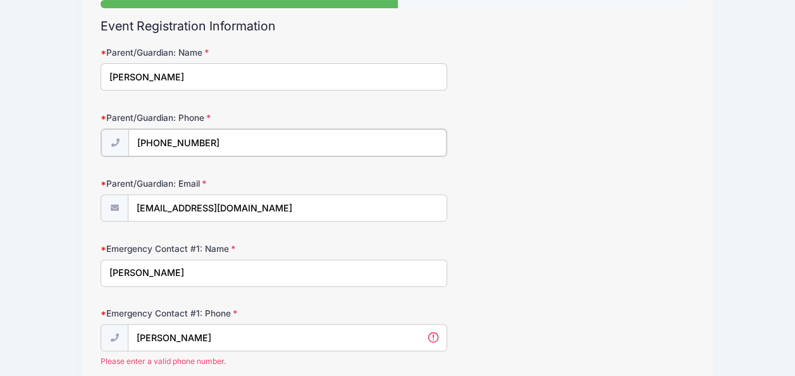
type input "(724) 961-3230"
click at [517, 247] on div "Emergency Contact #1: Name Yushu Liu" at bounding box center [398, 263] width 594 height 44
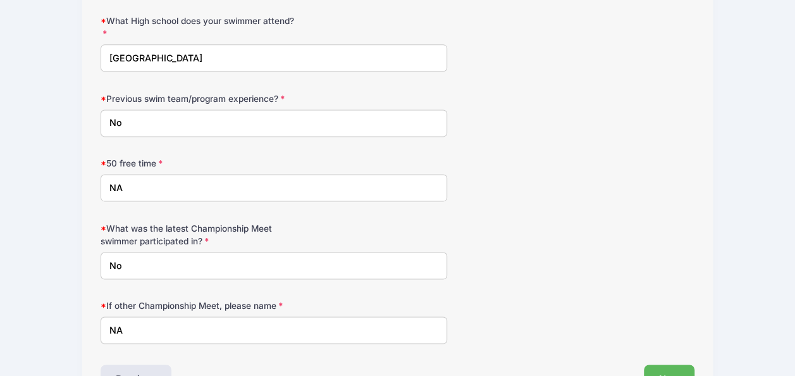
scroll to position [865, 0]
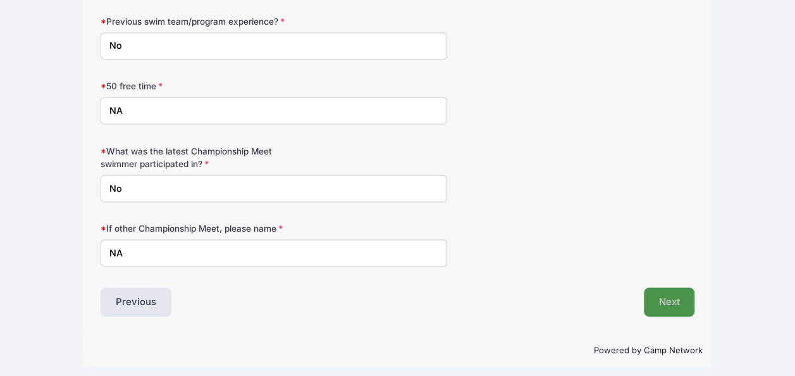
click at [666, 299] on button "Next" at bounding box center [669, 301] width 51 height 29
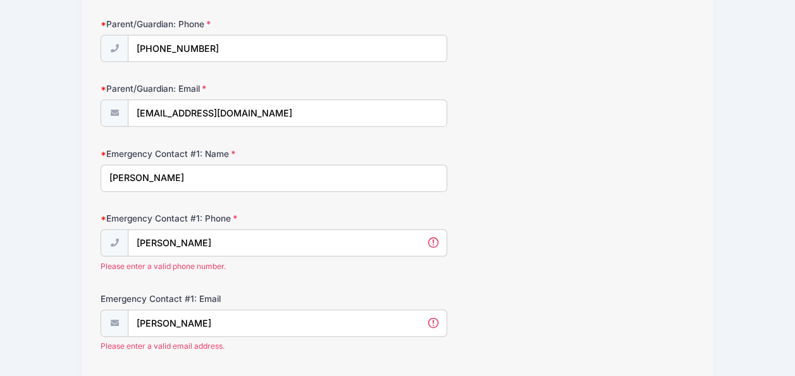
scroll to position [238, 0]
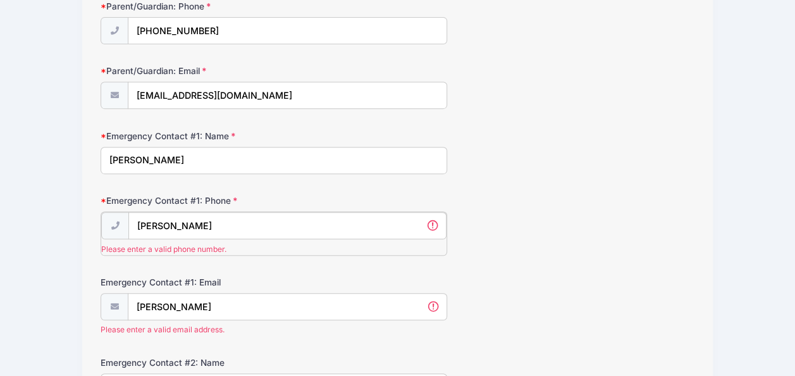
click at [328, 228] on input "[PERSON_NAME]" at bounding box center [287, 225] width 318 height 27
drag, startPoint x: 271, startPoint y: 226, endPoint x: 5, endPoint y: 221, distance: 266.3
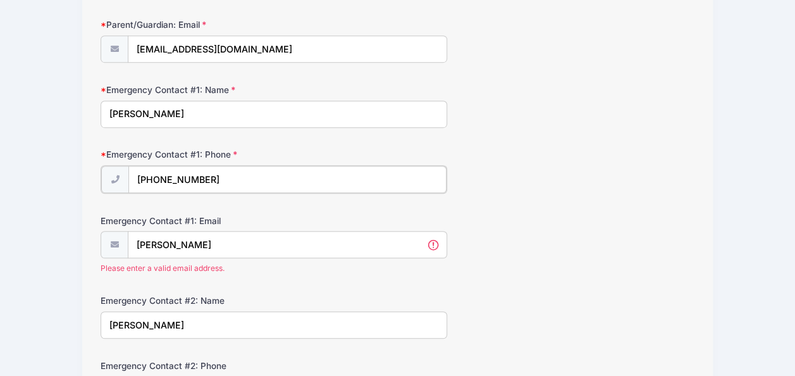
scroll to position [364, 0]
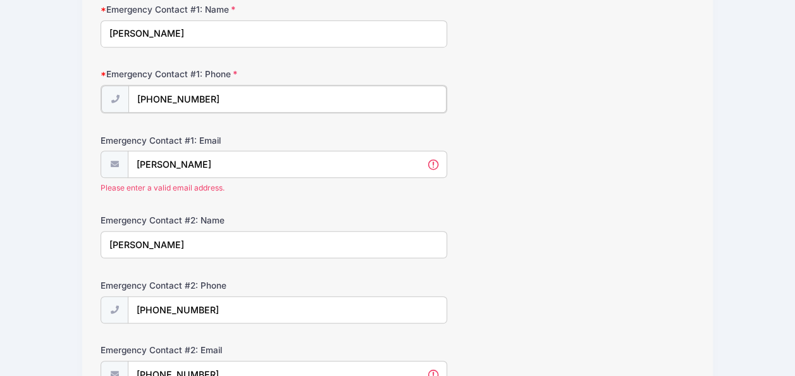
type input "(724) 961-3230"
click at [209, 164] on input "[PERSON_NAME]" at bounding box center [287, 163] width 318 height 27
drag, startPoint x: 209, startPoint y: 164, endPoint x: 133, endPoint y: 156, distance: 75.7
click at [133, 156] on input "[PERSON_NAME]" at bounding box center [287, 163] width 318 height 27
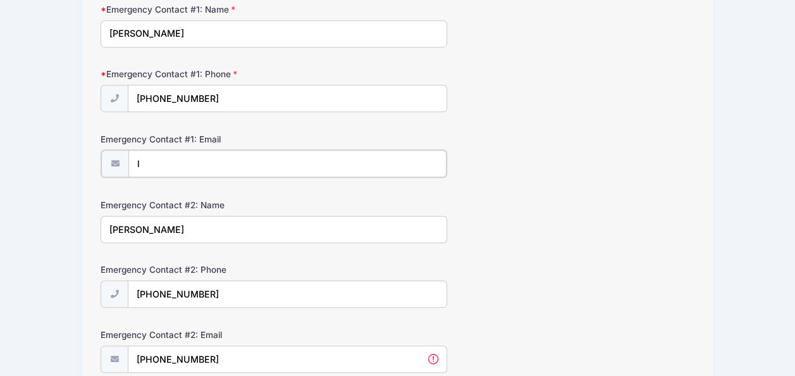
type input "liu_yushu@hotmail.com"
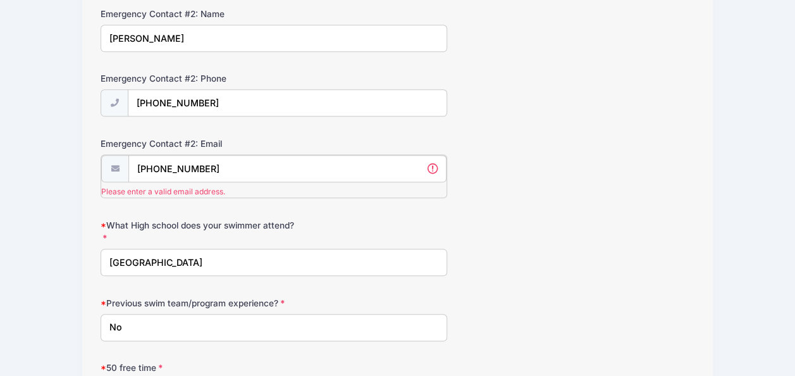
scroll to position [553, 0]
click at [243, 167] on input "(724) 493-4248" at bounding box center [287, 169] width 318 height 27
drag, startPoint x: 243, startPoint y: 167, endPoint x: 65, endPoint y: 166, distance: 178.4
click at [65, 166] on div "Momentum Swim Conditioning 2025 NCC FALL#2: *MON/WED/FRI* 9 & OLDER(5-6PM @ NCC…" at bounding box center [397, 56] width 757 height 1218
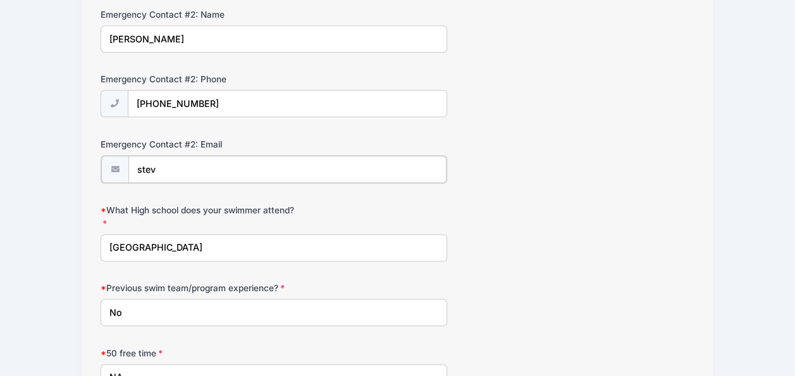
type input "steve.chenshi@gmail.com"
click at [629, 214] on div "What High school does your swimmer attend? Naperville Central High School" at bounding box center [398, 230] width 594 height 57
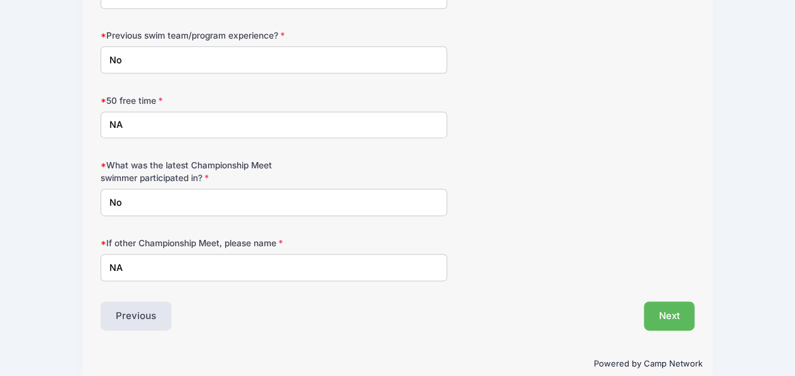
scroll to position [806, 0]
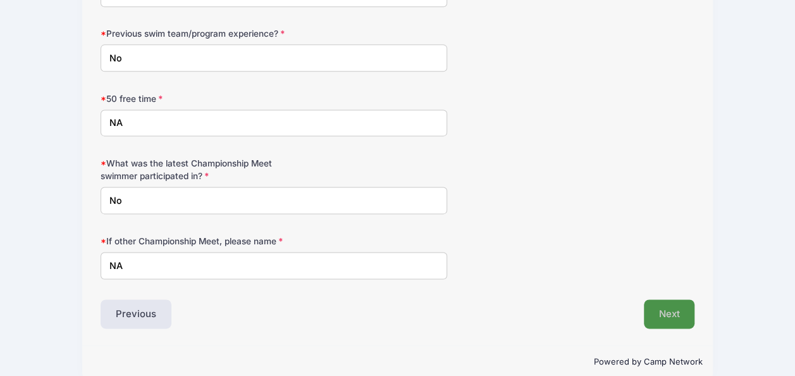
click at [672, 304] on button "Next" at bounding box center [669, 313] width 51 height 29
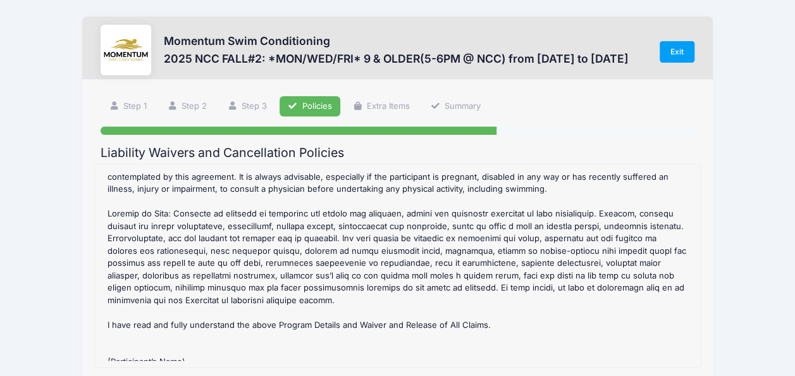
scroll to position [550, 0]
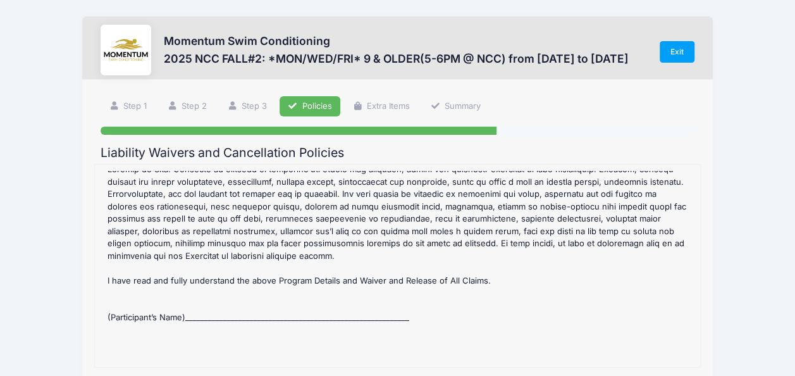
click at [315, 347] on div "2025 NCC FALL#2: *MON/WED/FRI* 9 & OLDER(5-6PM @ NCC) Refund Policy : CANCELLAT…" at bounding box center [397, 266] width 593 height 190
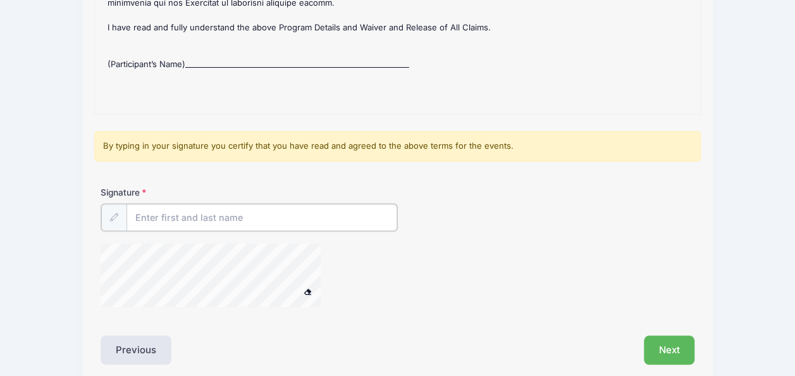
click at [181, 215] on input "Signature" at bounding box center [261, 217] width 271 height 27
type input "[PERSON_NAME]"
click at [673, 345] on button "Next" at bounding box center [669, 348] width 51 height 29
click at [306, 283] on div at bounding box center [227, 275] width 253 height 67
click at [668, 349] on button "Next" at bounding box center [669, 348] width 51 height 29
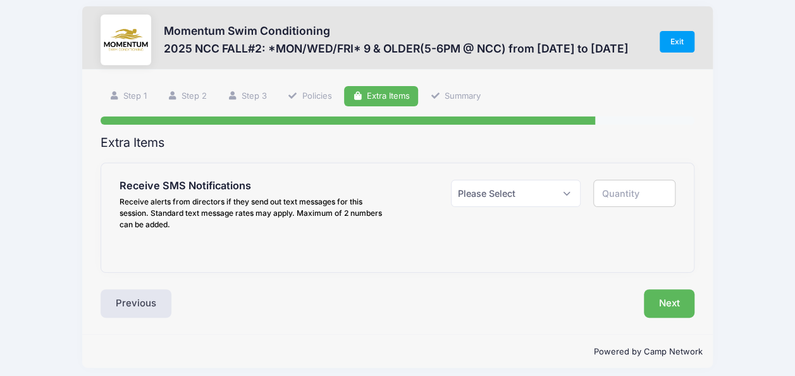
scroll to position [0, 0]
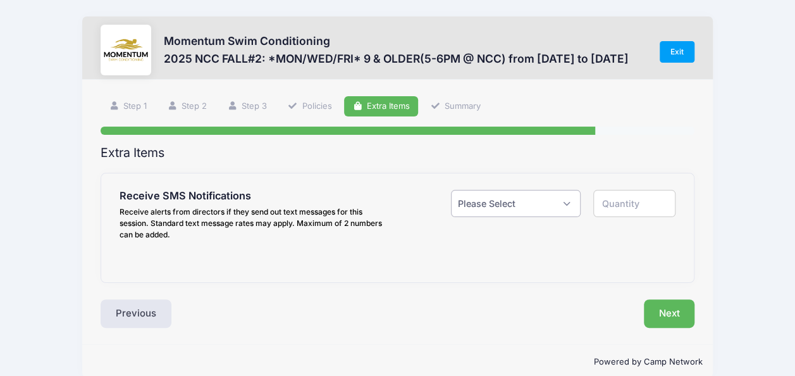
click at [569, 202] on select "Please Select Yes ($0.00) No" at bounding box center [516, 203] width 130 height 27
select select "1"
click at [451, 190] on select "Please Select Yes ($0.00) No" at bounding box center [516, 203] width 130 height 27
type input "1"
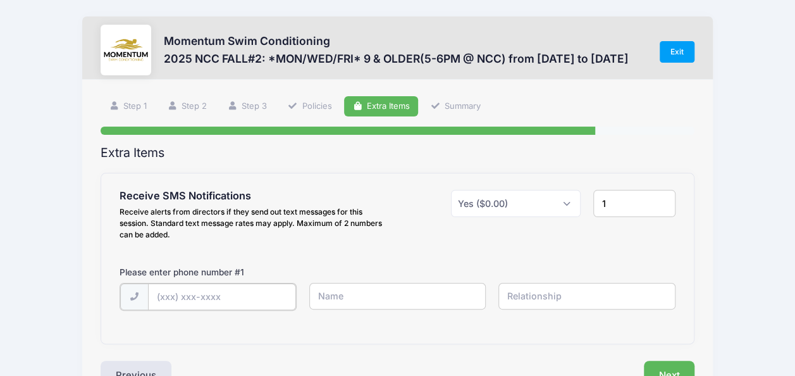
click at [231, 297] on input "text" at bounding box center [222, 296] width 149 height 27
type input "(724) 961-3230"
type input "[PERSON_NAME]"
type input "self"
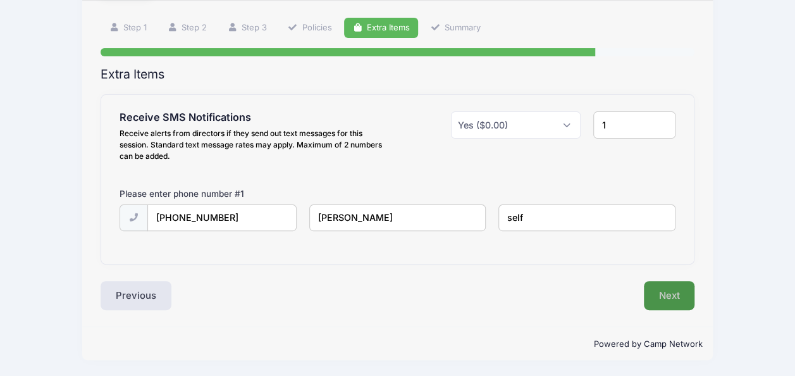
scroll to position [78, 0]
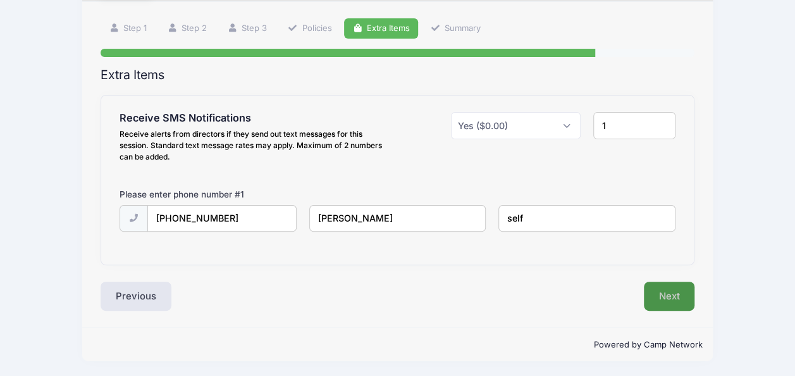
click at [681, 296] on button "Next" at bounding box center [669, 295] width 51 height 29
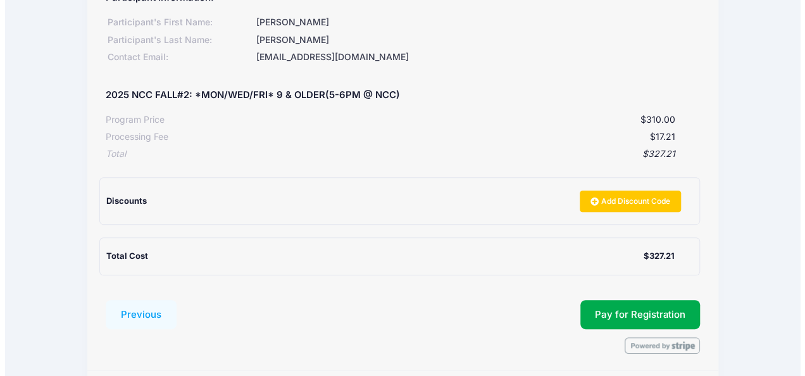
scroll to position [190, 0]
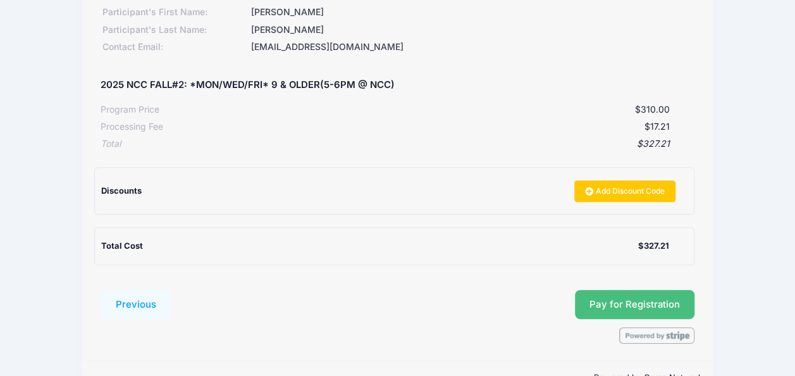
drag, startPoint x: 589, startPoint y: 305, endPoint x: 323, endPoint y: 315, distance: 265.8
click at [323, 315] on div "Submit Pay for Registration" at bounding box center [435, 304] width 517 height 29
click at [646, 301] on button "Pay for Registration" at bounding box center [635, 304] width 120 height 29
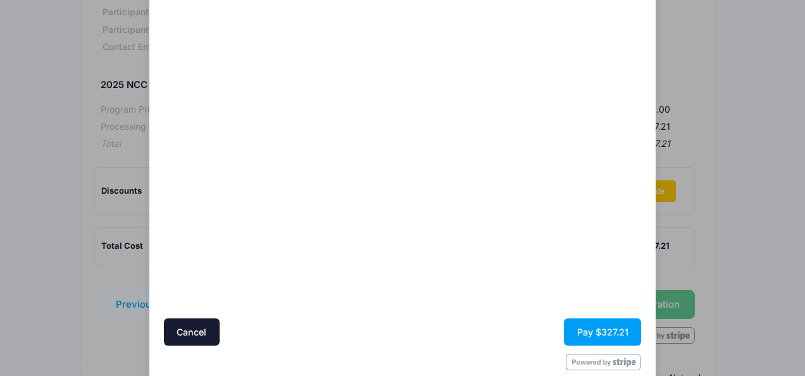
scroll to position [126, 0]
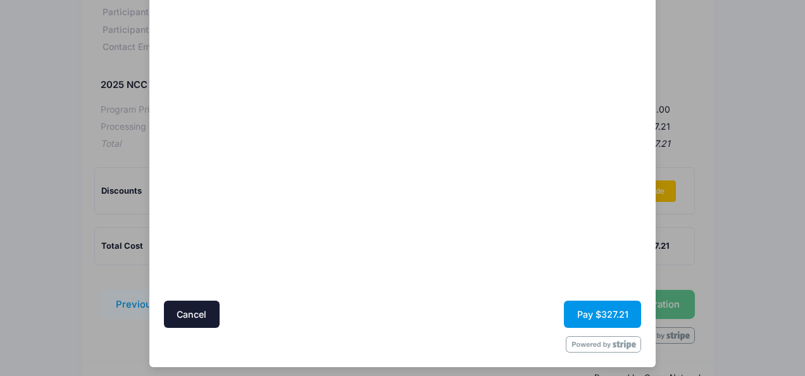
click at [597, 316] on button "Pay $327.21" at bounding box center [602, 313] width 77 height 27
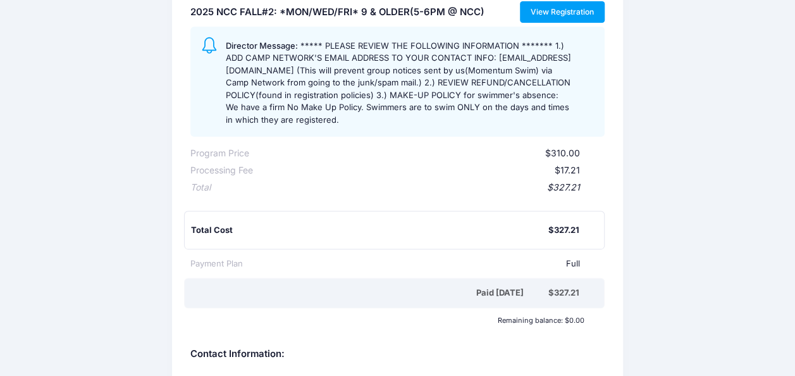
scroll to position [190, 0]
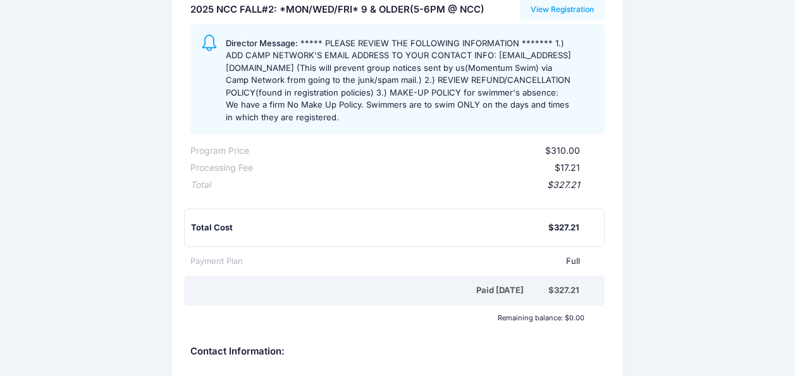
drag, startPoint x: 758, startPoint y: 10, endPoint x: 77, endPoint y: 149, distance: 694.6
click at [77, 149] on div "Momentum Swim Conditioning Participant Information: Participant's First Name: D…" at bounding box center [397, 230] width 795 height 806
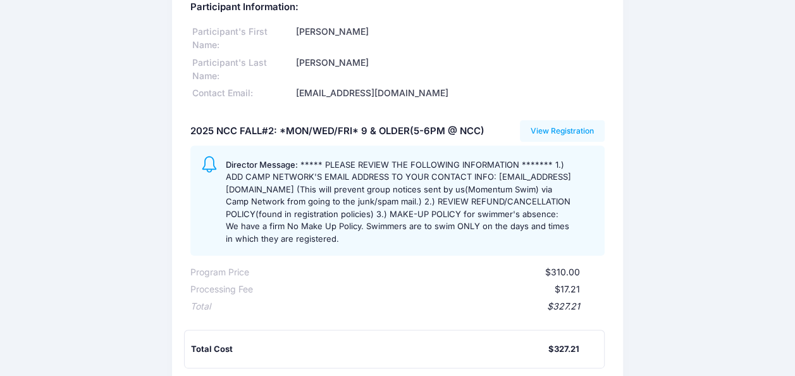
scroll to position [0, 0]
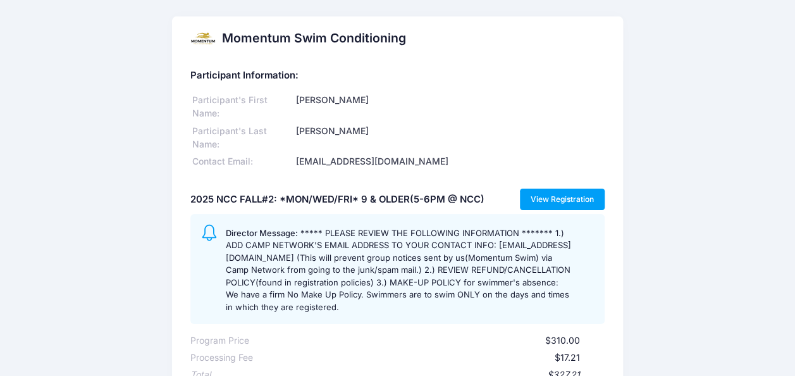
click at [585, 195] on link "View Registration" at bounding box center [562, 199] width 85 height 22
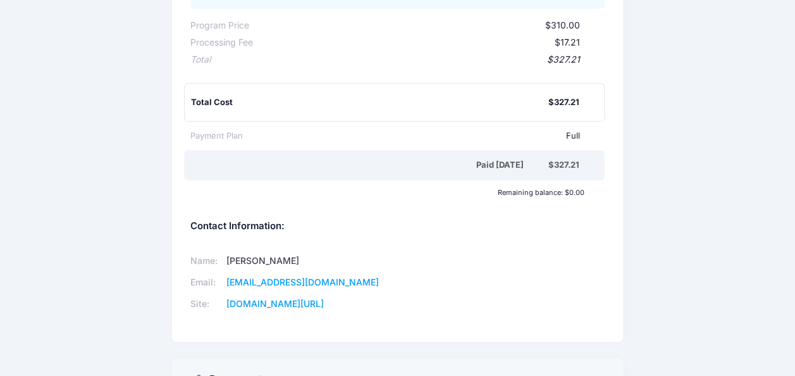
scroll to position [316, 0]
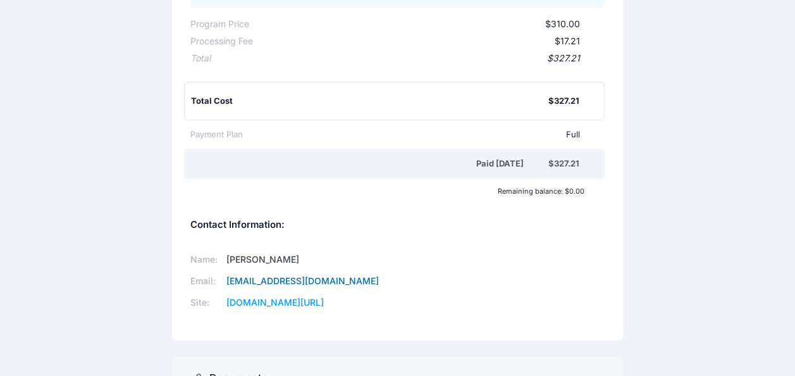
click at [300, 280] on link "momentumswim@gmail.com" at bounding box center [302, 280] width 152 height 11
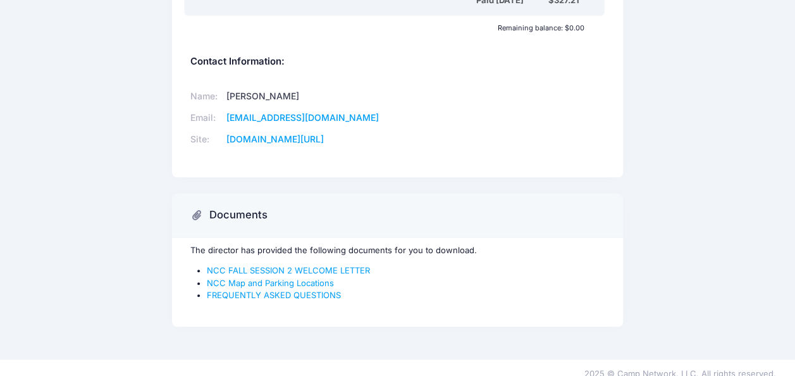
scroll to position [490, 0]
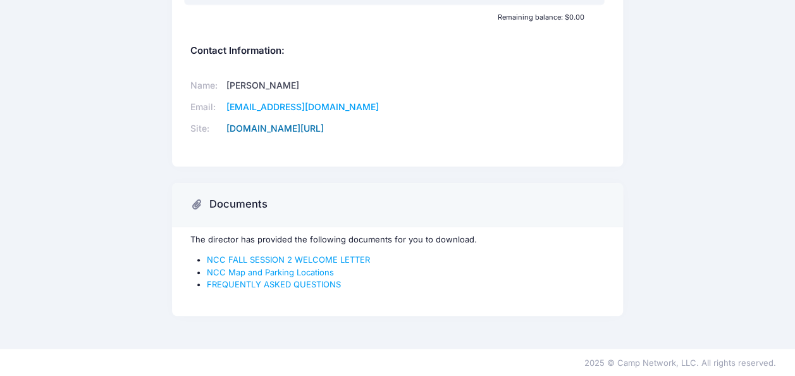
click at [243, 124] on link "www.omalleyswimconditioning.com/" at bounding box center [274, 128] width 97 height 11
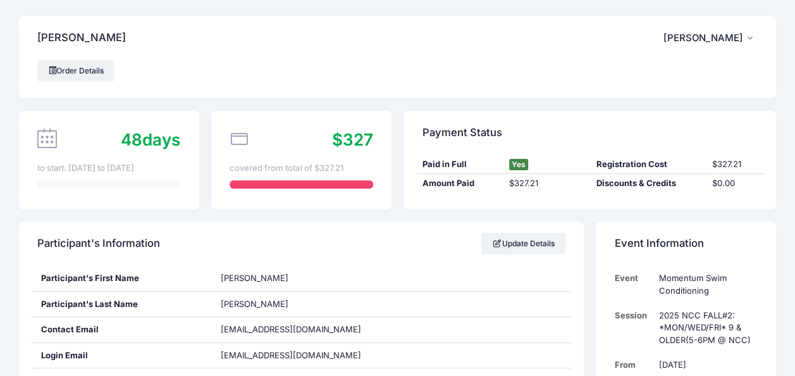
click at [739, 43] on span "[PERSON_NAME]" at bounding box center [703, 37] width 80 height 11
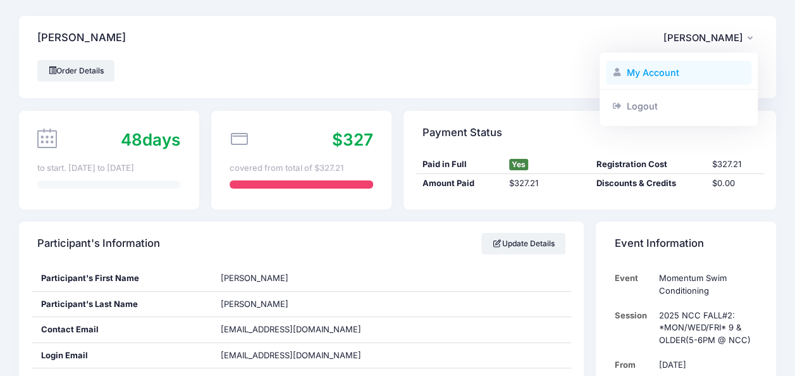
click at [670, 68] on link "My Account" at bounding box center [679, 73] width 146 height 24
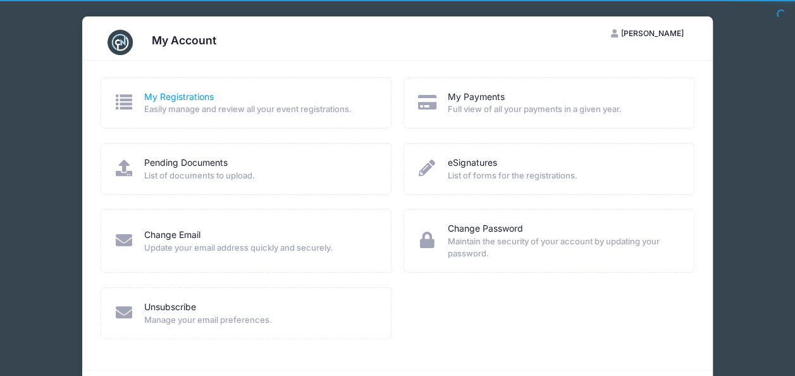
click at [190, 95] on link "My Registrations" at bounding box center [179, 96] width 70 height 13
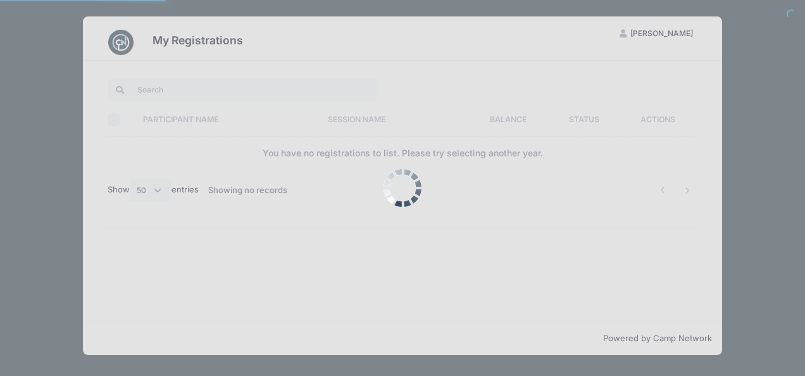
select select "50"
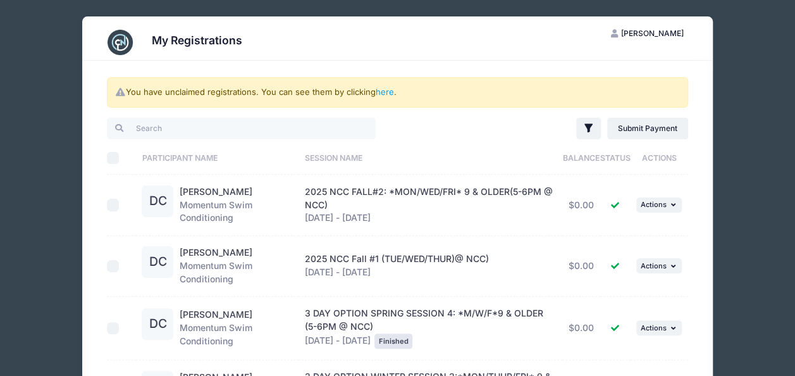
drag, startPoint x: 761, startPoint y: 0, endPoint x: 355, endPoint y: 62, distance: 410.1
click at [355, 62] on div "You have unclaimed registrations. You can see them by clicking here . Filter Fi…" at bounding box center [398, 300] width 619 height 479
click at [648, 35] on span "[PERSON_NAME]" at bounding box center [652, 32] width 63 height 9
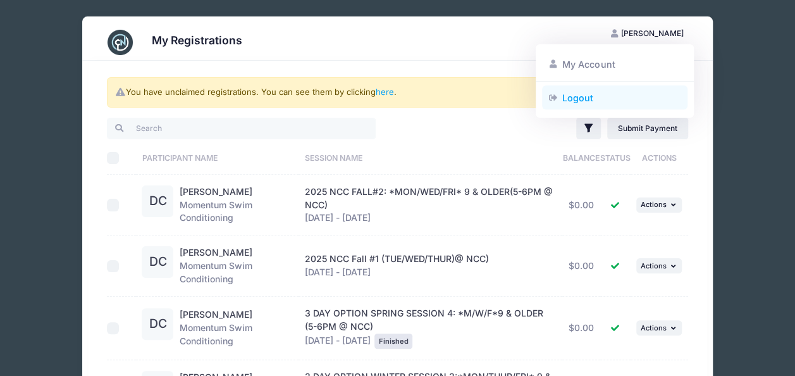
click at [588, 100] on link "Logout" at bounding box center [615, 97] width 146 height 24
